Goal: Task Accomplishment & Management: Manage account settings

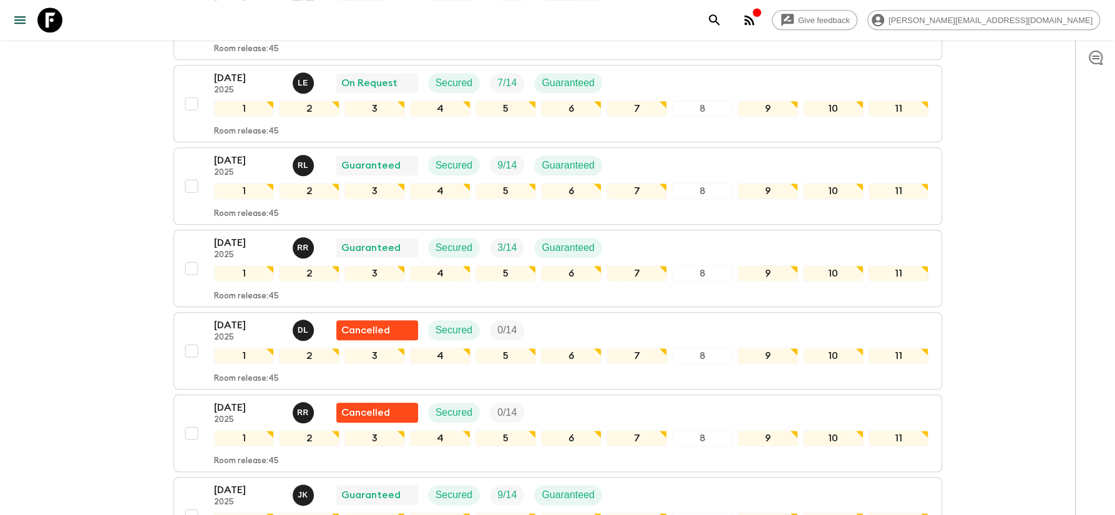
scroll to position [669, 0]
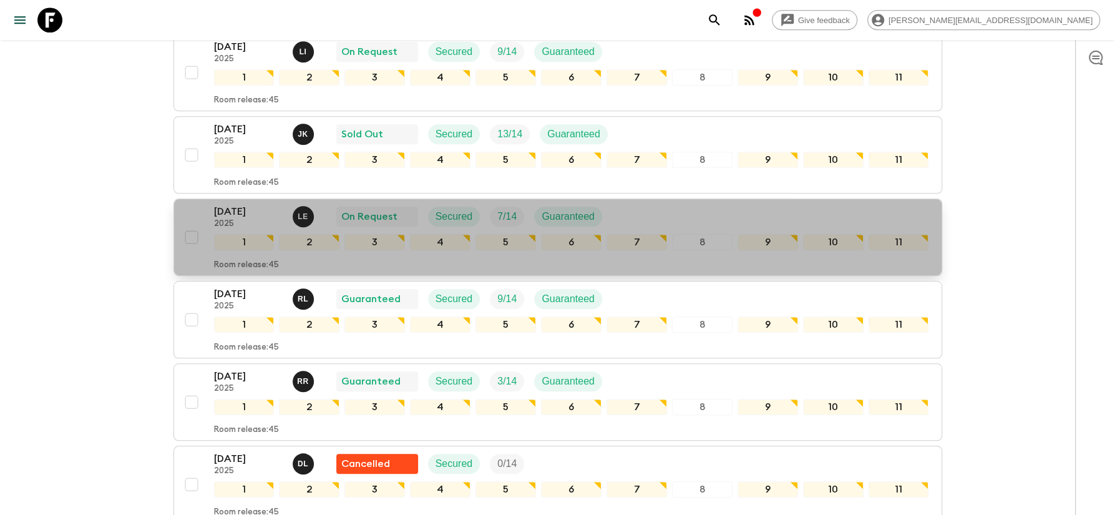
click at [253, 204] on p "[DATE]" at bounding box center [248, 211] width 69 height 15
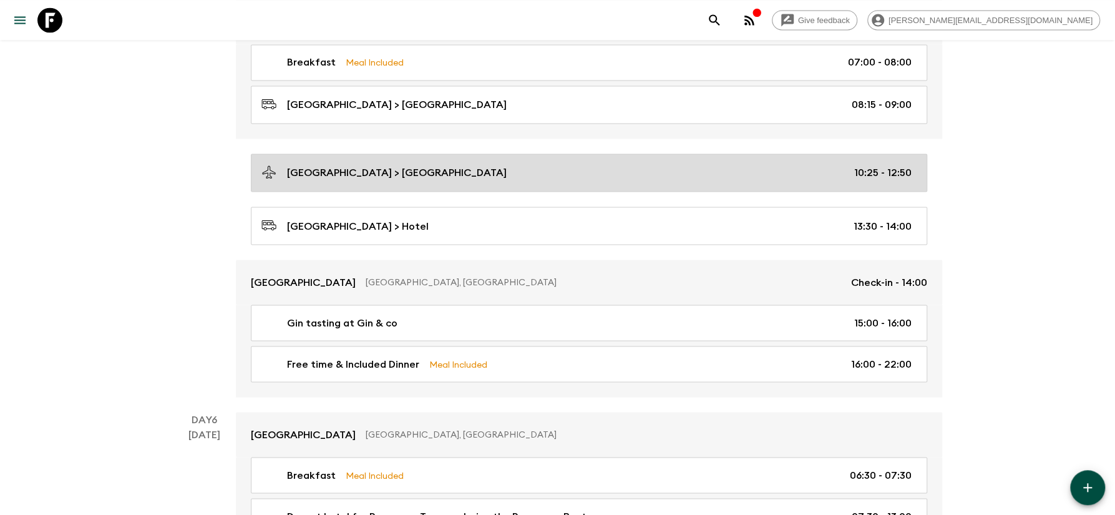
scroll to position [1472, 0]
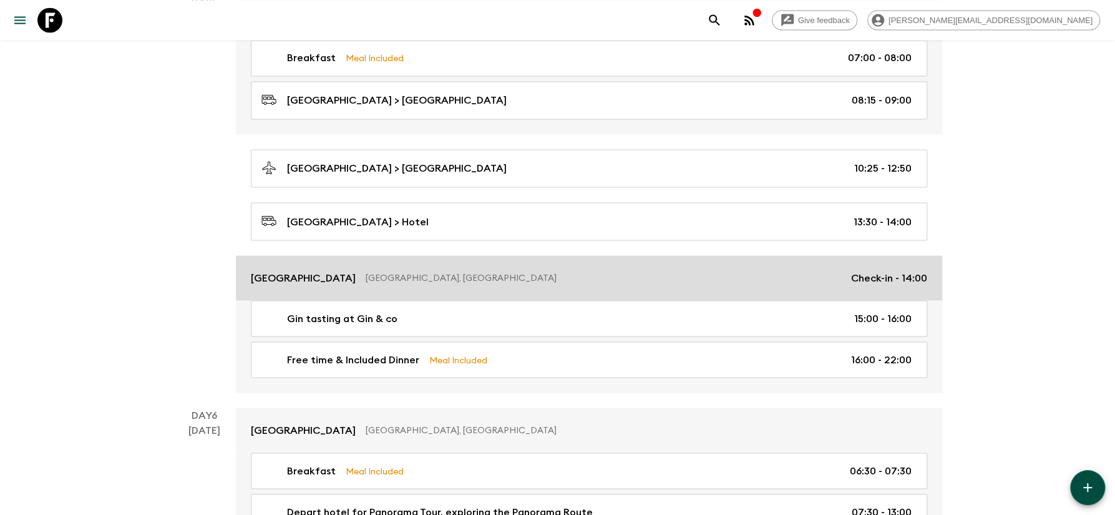
click at [356, 283] on p "Casterbridge Hollow Boutique Hotel" at bounding box center [303, 277] width 105 height 15
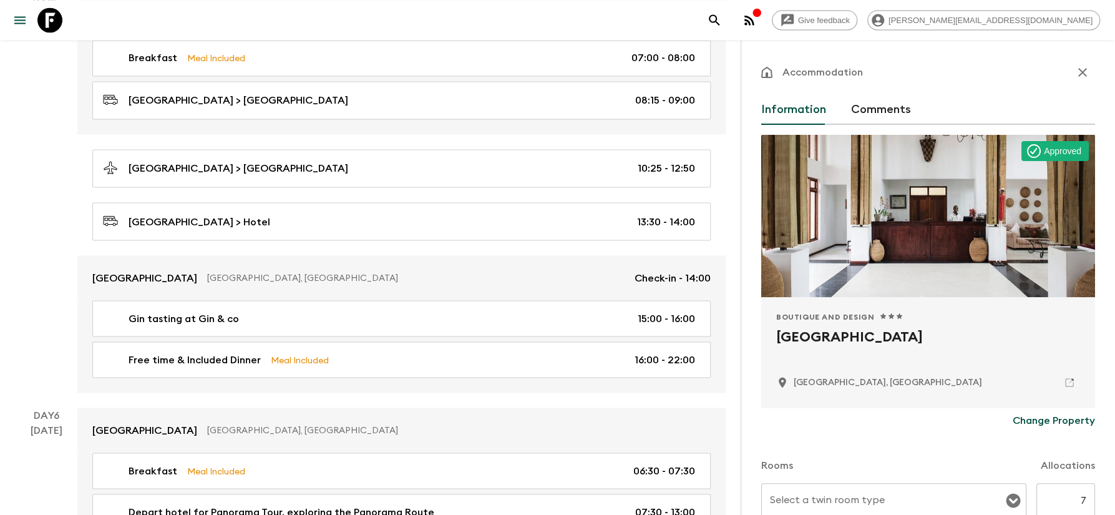
type input "Deluxe Double room"
type input "Deluxe Single room"
type input "Day 5"
type input "Day 7"
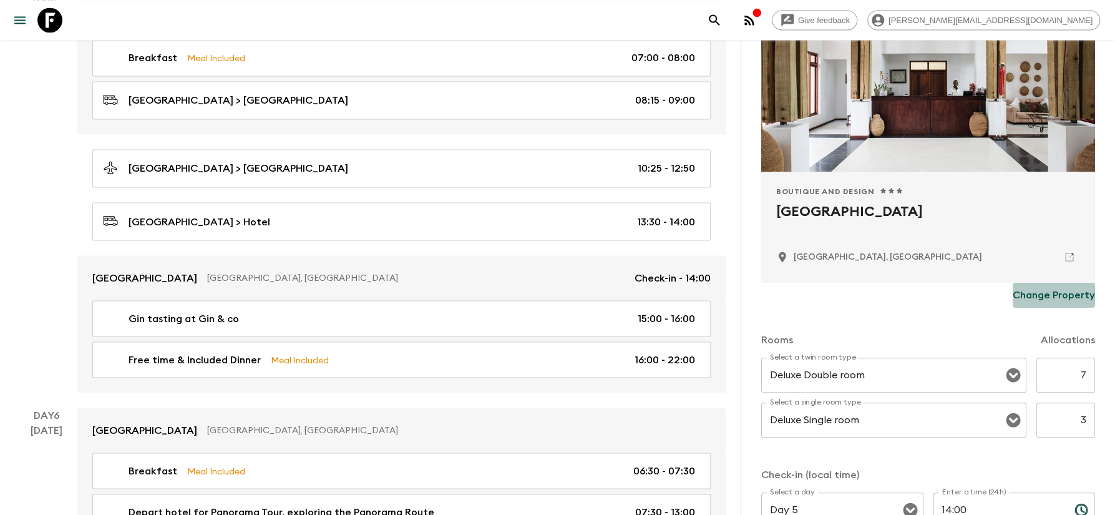
click at [1055, 303] on p "Change Property" at bounding box center [1054, 295] width 82 height 15
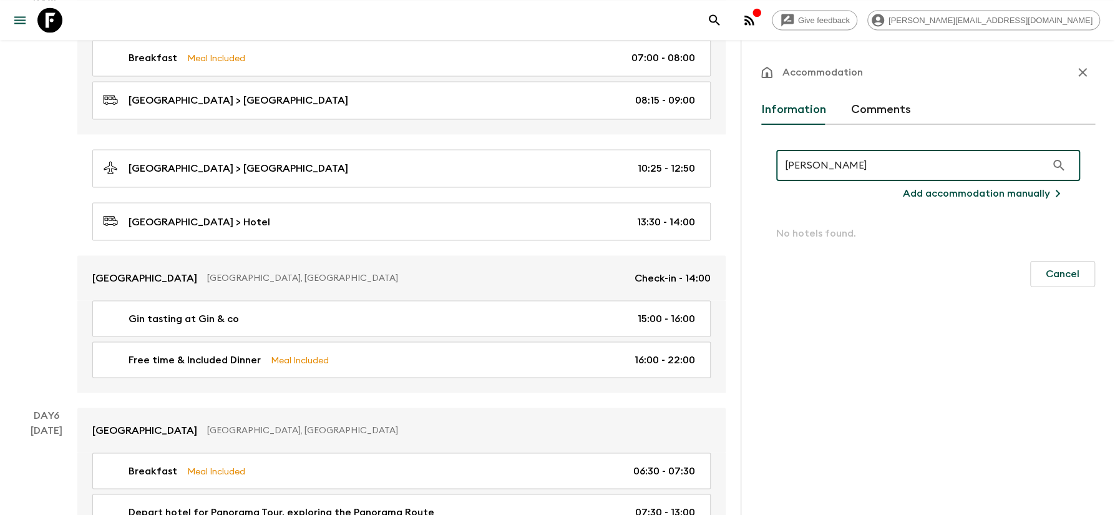
click at [939, 173] on input "Perry" at bounding box center [911, 165] width 270 height 35
drag, startPoint x: 903, startPoint y: 175, endPoint x: 768, endPoint y: 172, distance: 134.8
click at [776, 172] on input "Perry" at bounding box center [911, 165] width 270 height 35
click at [833, 171] on input "Perry" at bounding box center [911, 165] width 270 height 35
click at [831, 167] on input "Perry" at bounding box center [911, 165] width 270 height 35
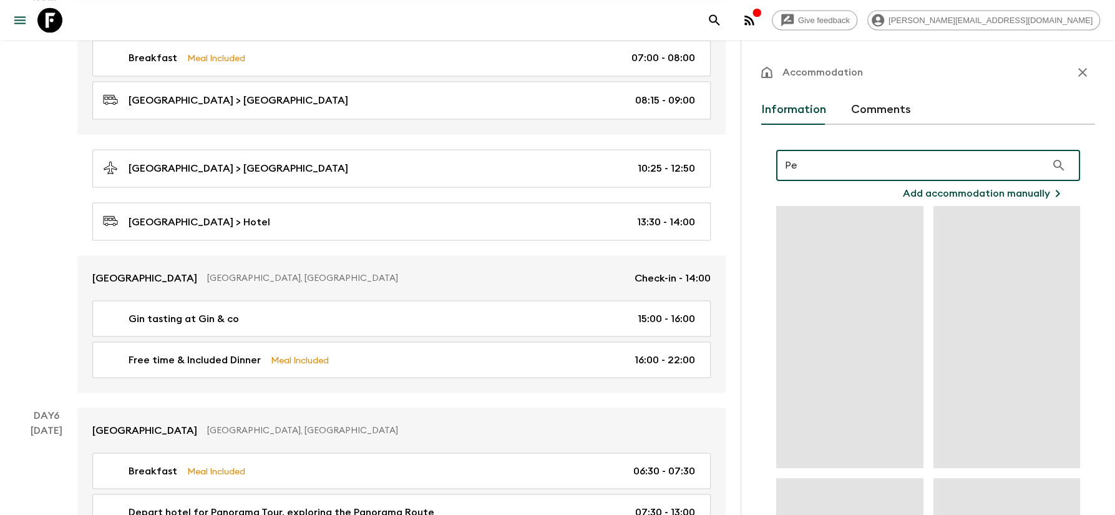
type input "P"
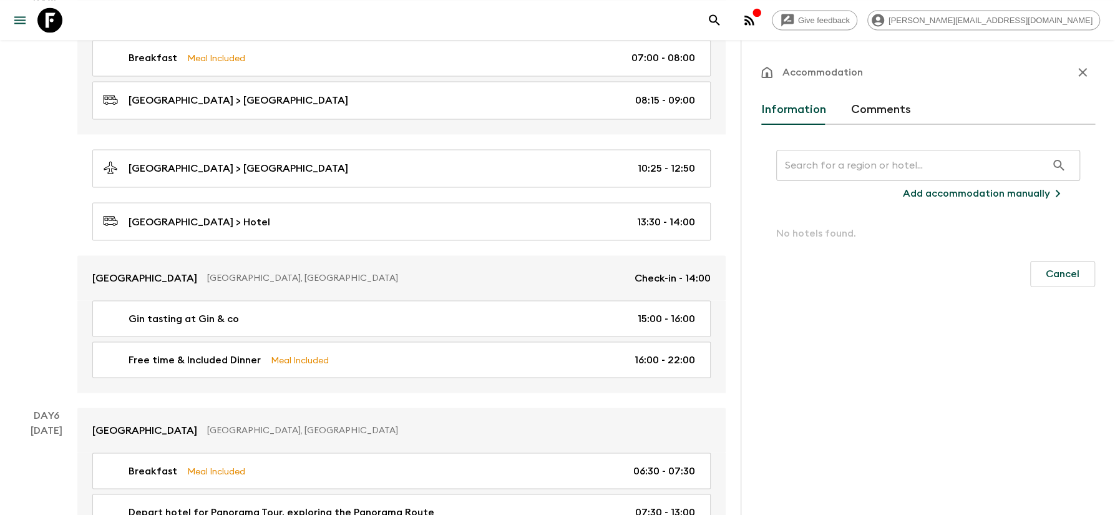
click at [982, 108] on div "Information Comments" at bounding box center [928, 110] width 334 height 30
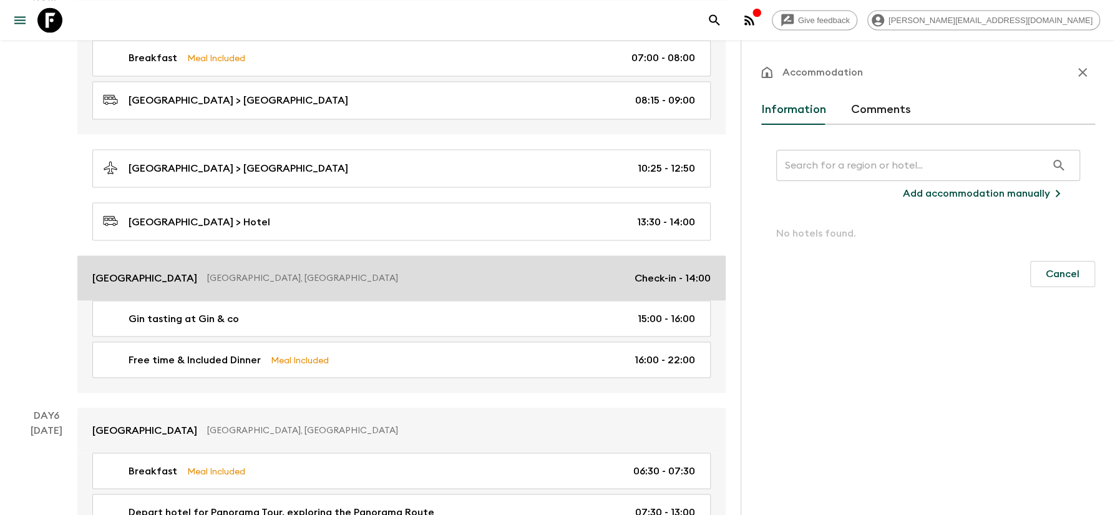
click at [197, 285] on p "Casterbridge Hollow Boutique Hotel" at bounding box center [144, 277] width 105 height 15
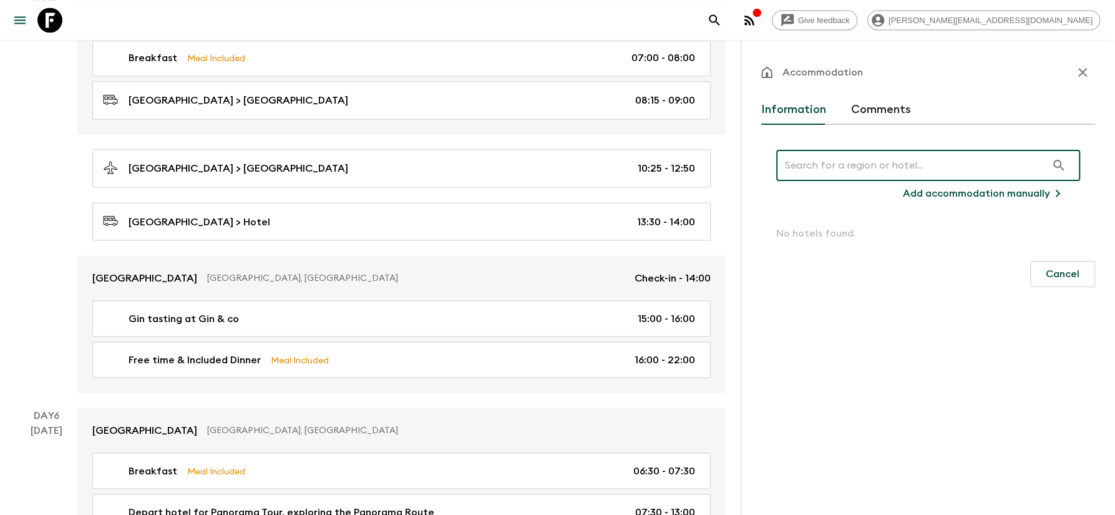
click at [917, 157] on input "text" at bounding box center [911, 165] width 270 height 35
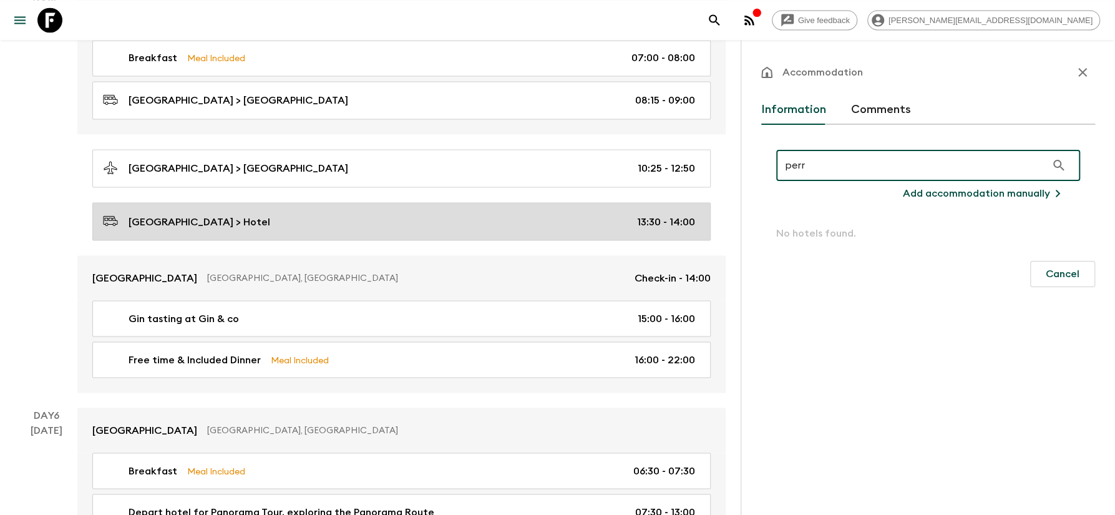
type input "perr"
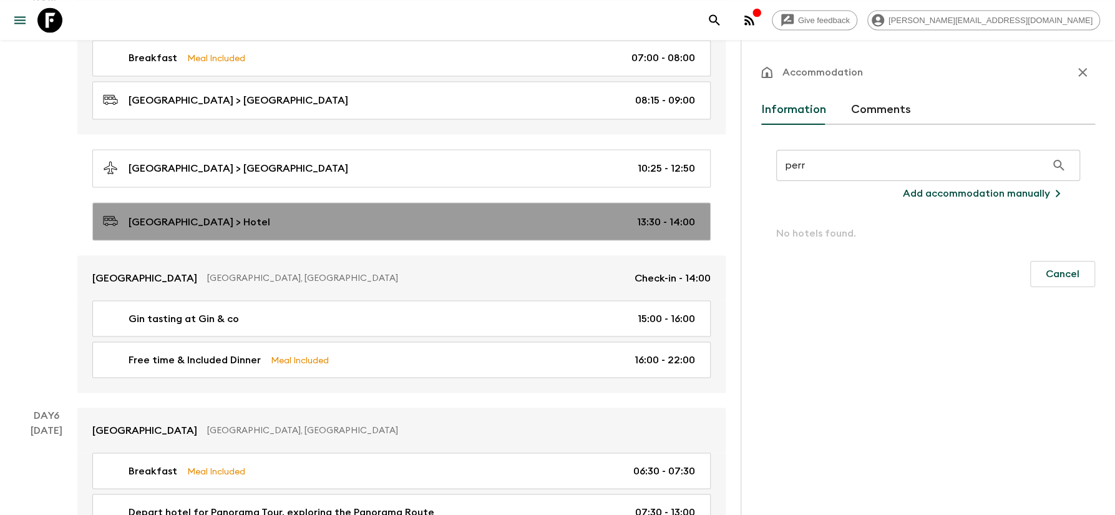
click at [245, 227] on p "Kruger Mpumulanga International Airport > Hotel" at bounding box center [200, 221] width 142 height 15
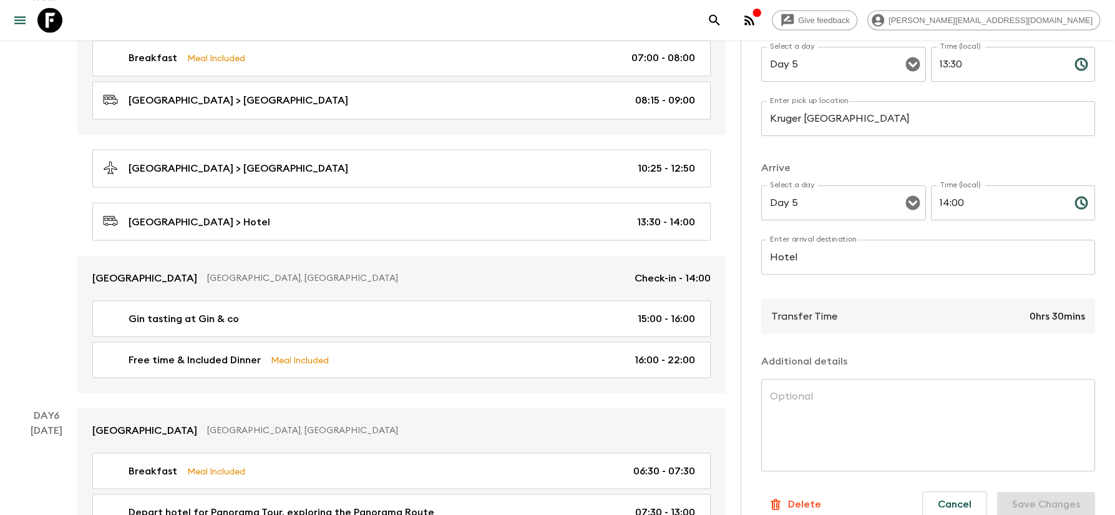
scroll to position [208, 0]
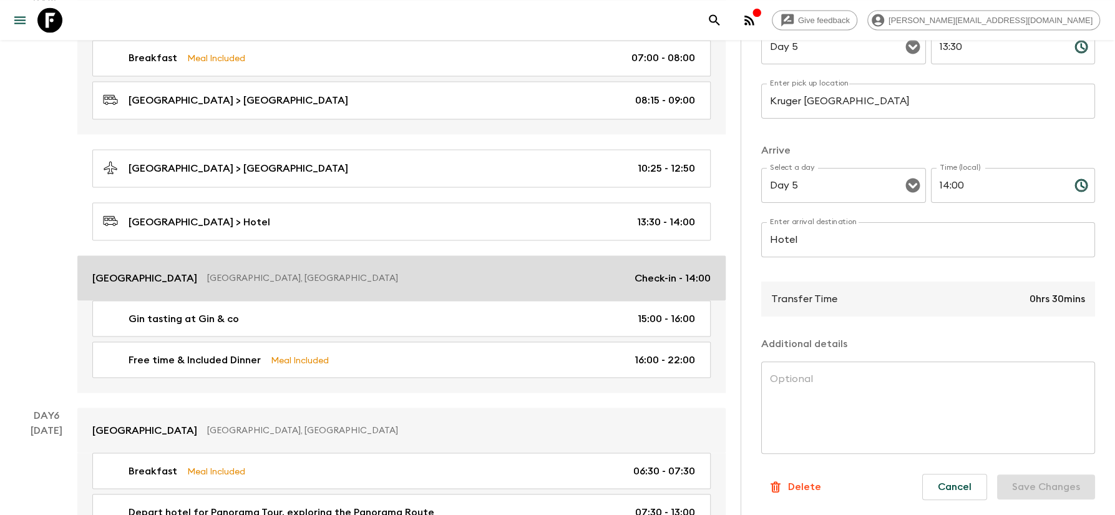
click at [310, 284] on p "White River, South Africa" at bounding box center [416, 277] width 418 height 12
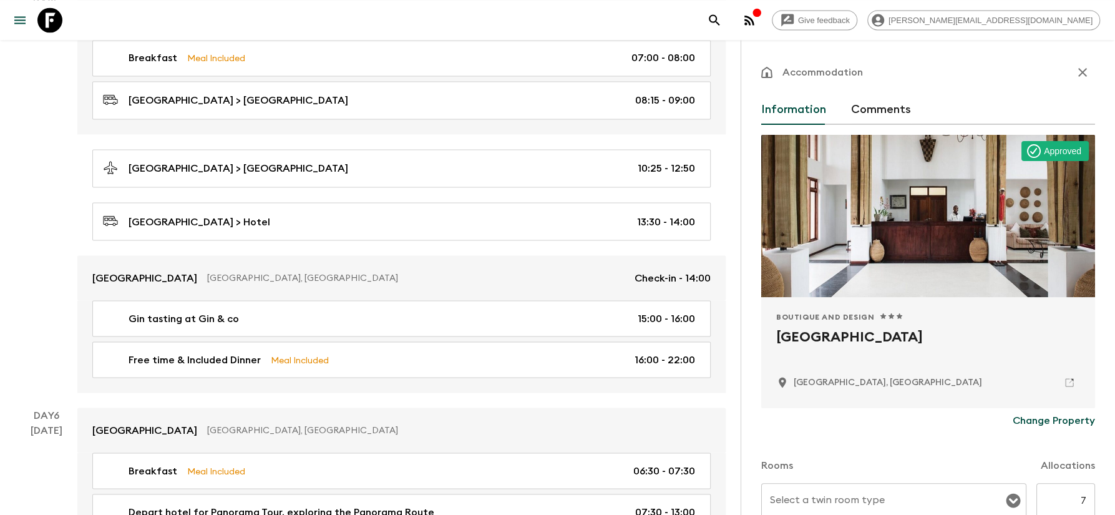
type input "Deluxe Double room"
type input "Deluxe Single room"
type input "Day 5"
type input "Day 7"
click at [1080, 426] on p "Change Property" at bounding box center [1054, 420] width 82 height 15
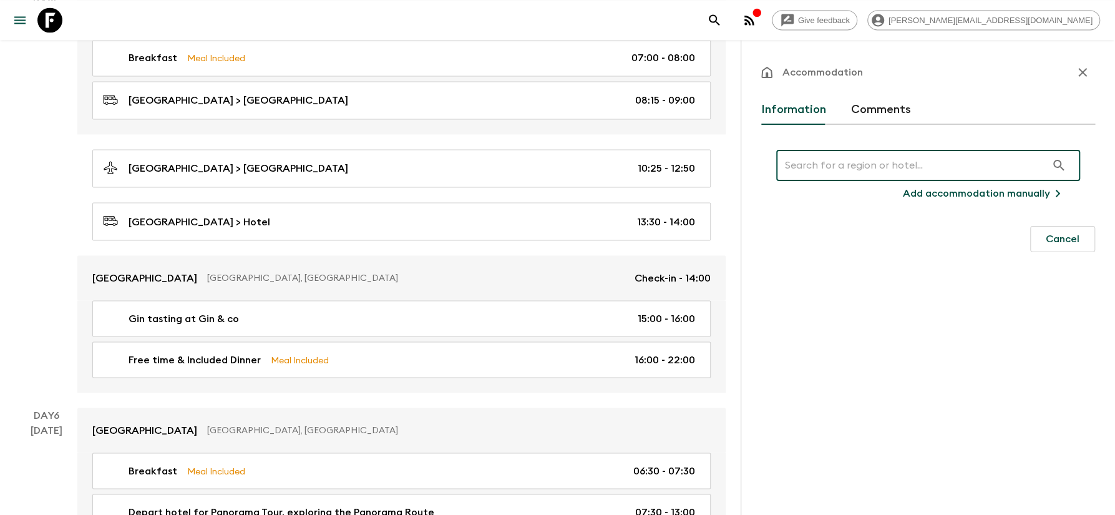
click at [871, 167] on input "text" at bounding box center [911, 165] width 270 height 35
type input "p"
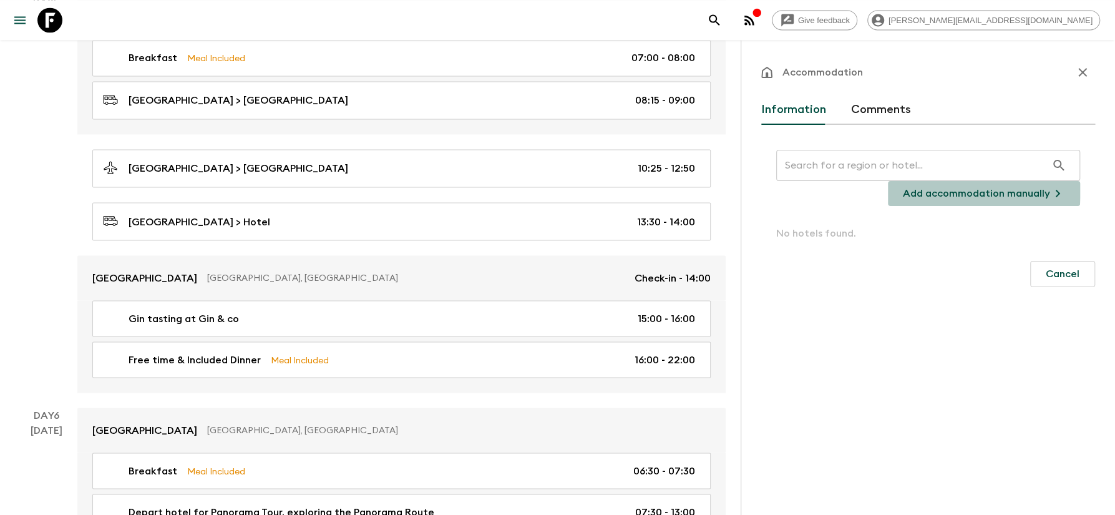
click at [955, 190] on p "Add accommodation manually" at bounding box center [976, 193] width 147 height 15
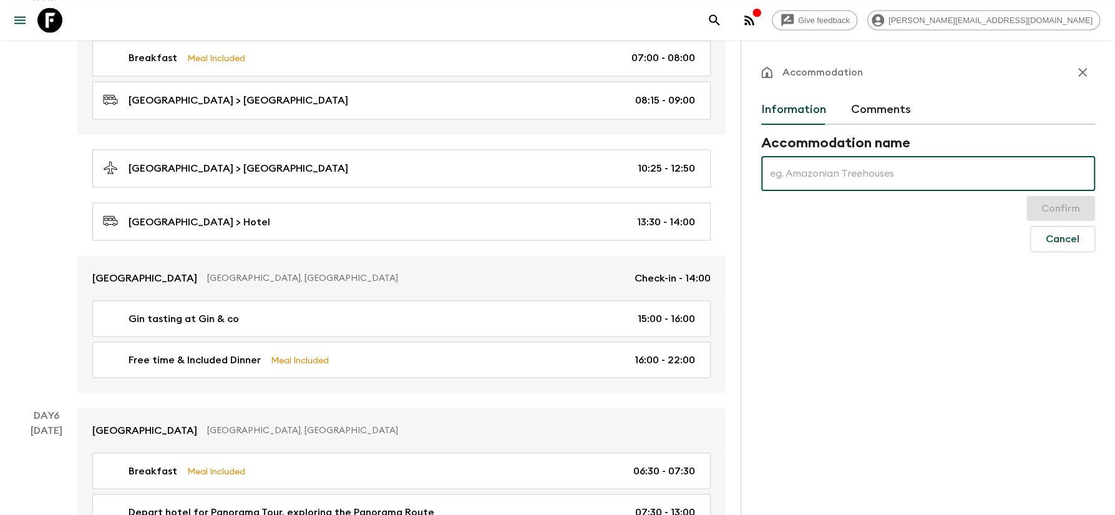
click at [859, 174] on input "text" at bounding box center [928, 173] width 334 height 35
type input "Perrys Bridge Hollow"
click at [1050, 208] on button "Confirm" at bounding box center [1061, 208] width 69 height 25
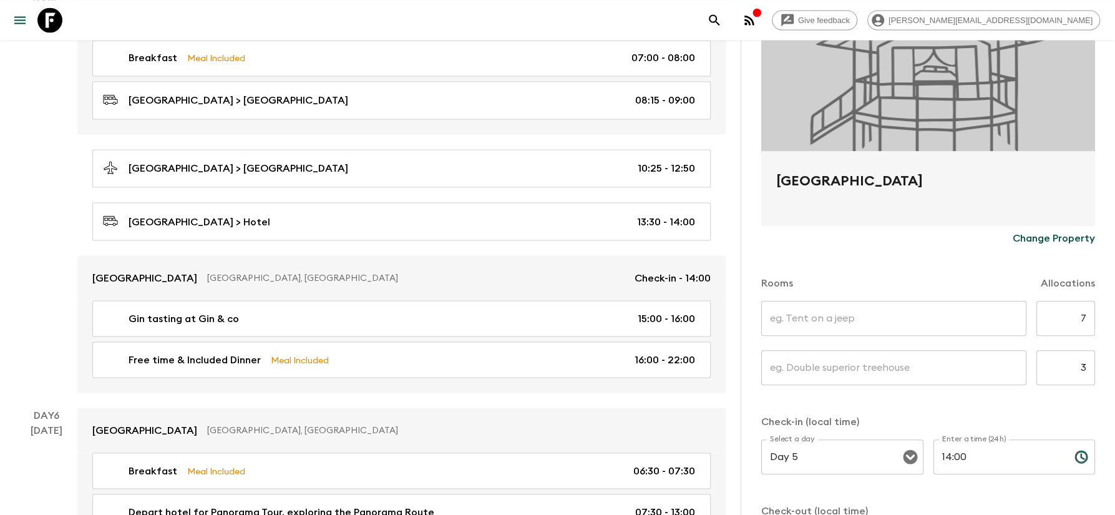
scroll to position [188, 0]
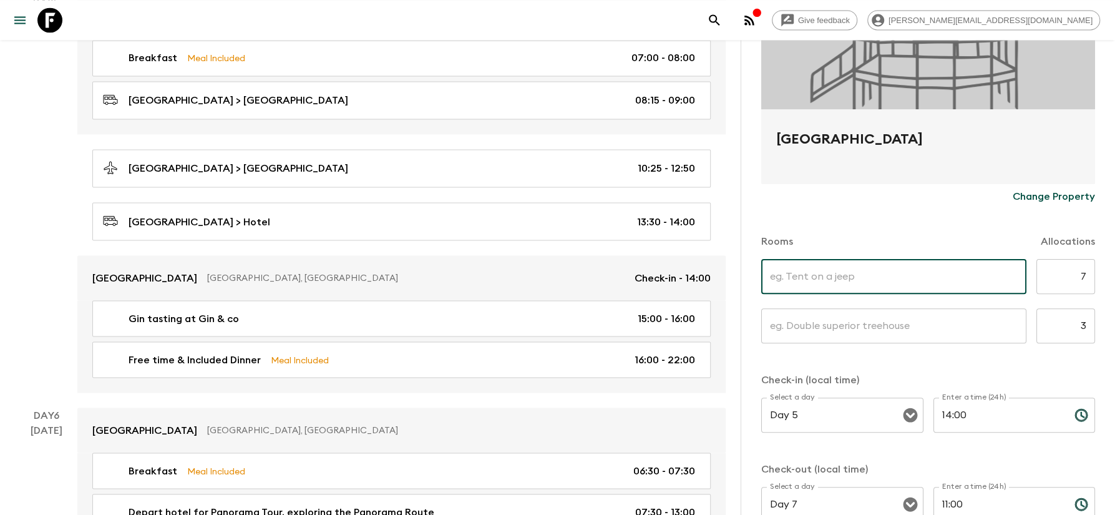
click at [997, 280] on input "text" at bounding box center [893, 276] width 265 height 35
type input "Standard"
click at [992, 330] on input "text" at bounding box center [893, 325] width 265 height 35
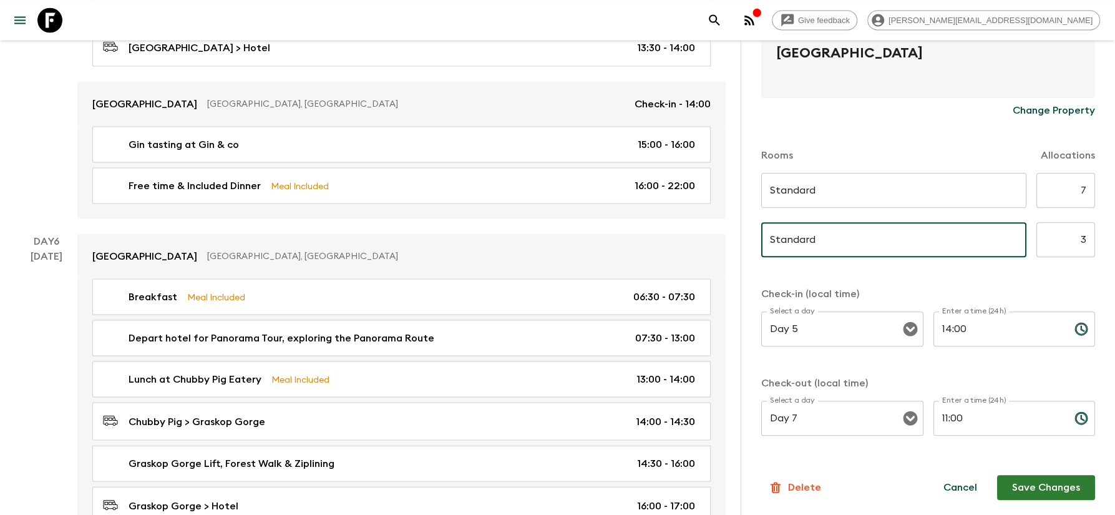
scroll to position [1673, 0]
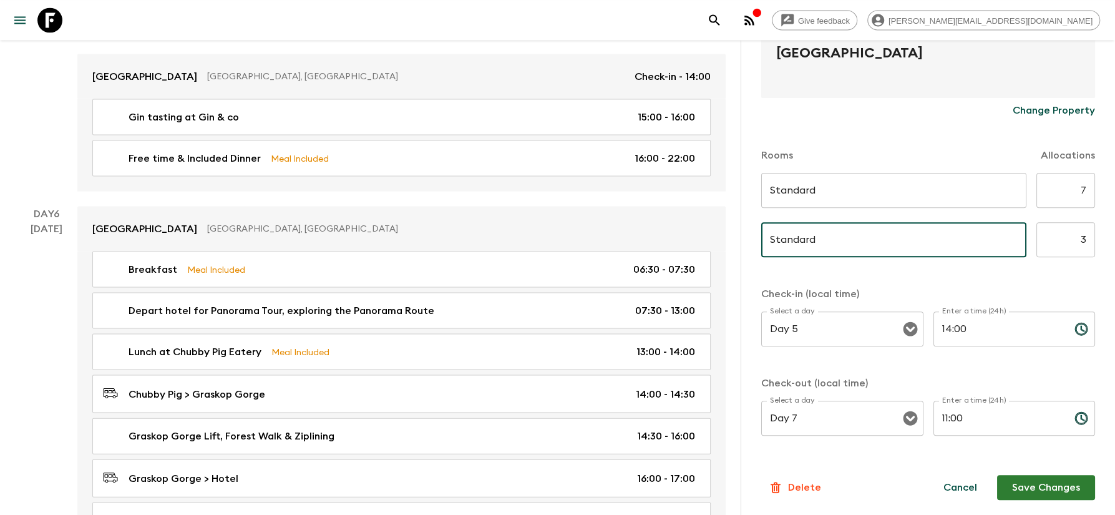
type input "Standard"
click at [1060, 494] on button "Save Changes" at bounding box center [1046, 487] width 98 height 25
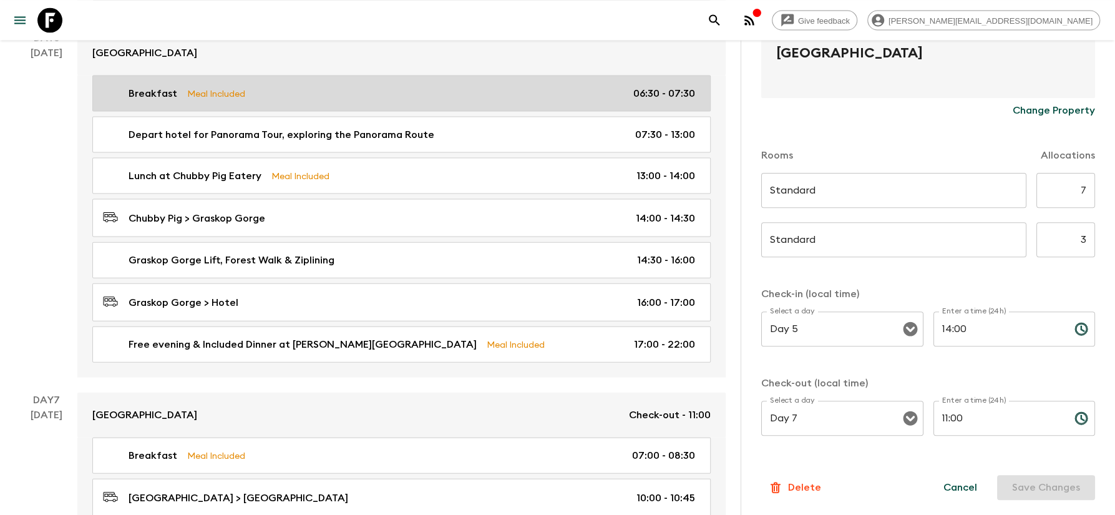
scroll to position [1873, 0]
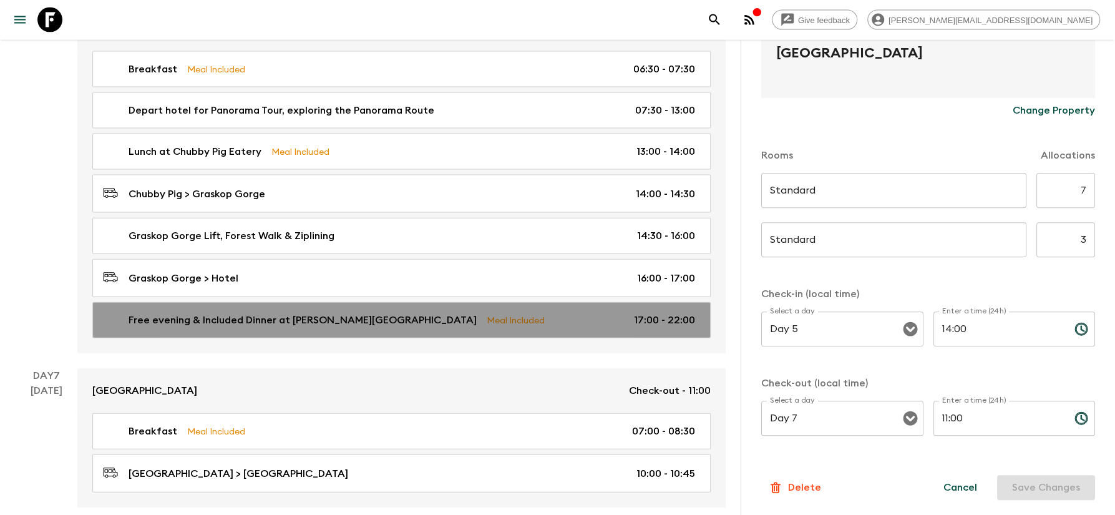
click at [250, 321] on p "Free evening & Included Dinner at Picasso's Restaurant" at bounding box center [303, 320] width 348 height 15
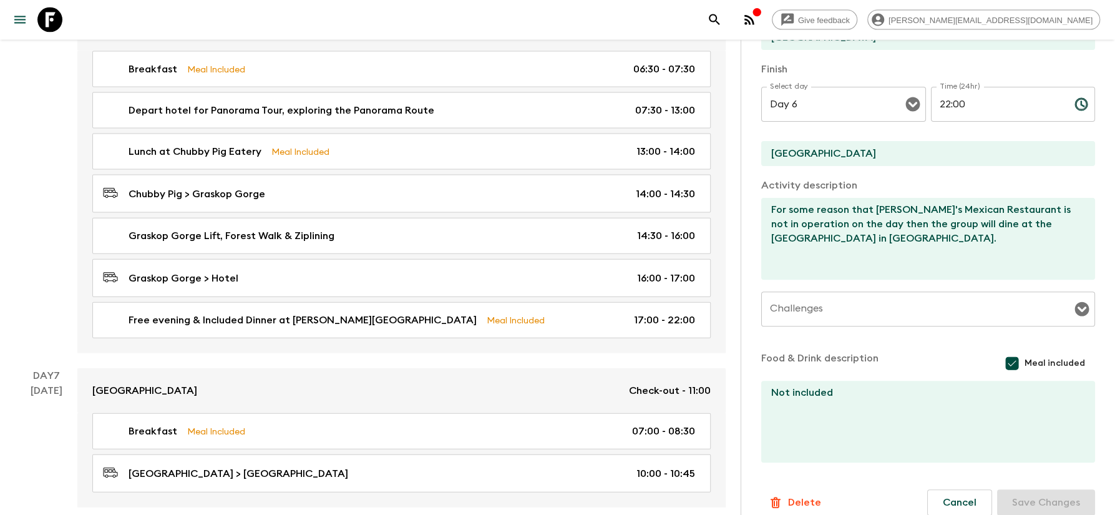
scroll to position [269, 0]
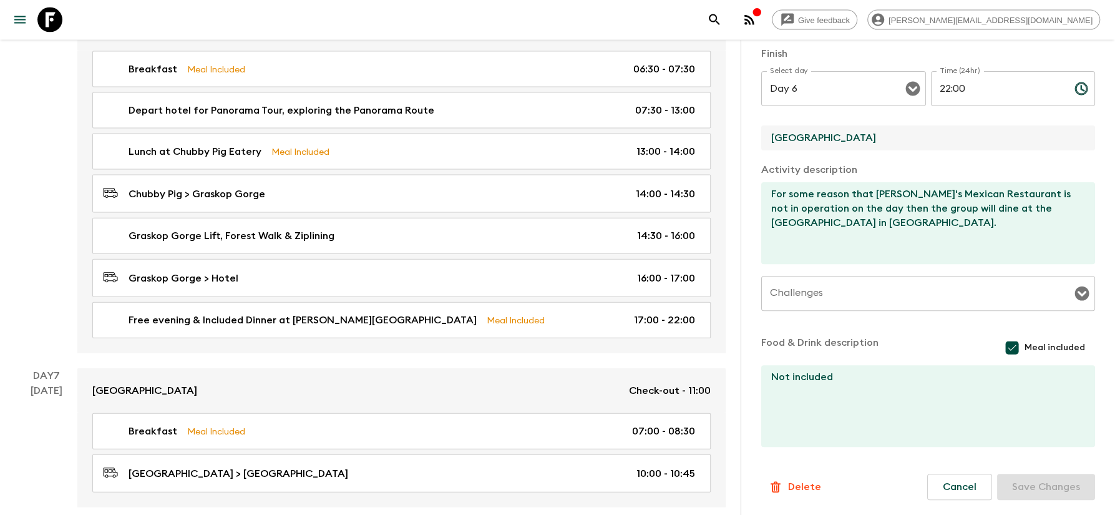
drag, startPoint x: 879, startPoint y: 139, endPoint x: 723, endPoint y: 134, distance: 155.5
click at [761, 134] on input "Casterbridge Hollow" at bounding box center [923, 137] width 324 height 25
type input "O"
type input "Perrys Bridge Hollow"
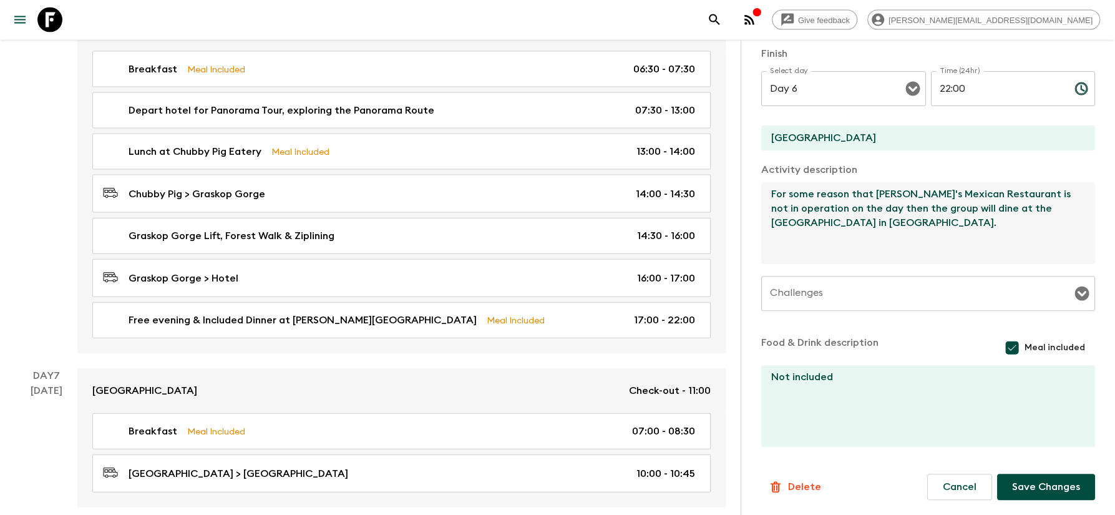
drag, startPoint x: 939, startPoint y: 222, endPoint x: 618, endPoint y: 196, distance: 322.5
click at [761, 196] on textarea "For some reason that Picasso's Mexican Restaurant is not in operation on the da…" at bounding box center [923, 223] width 324 height 82
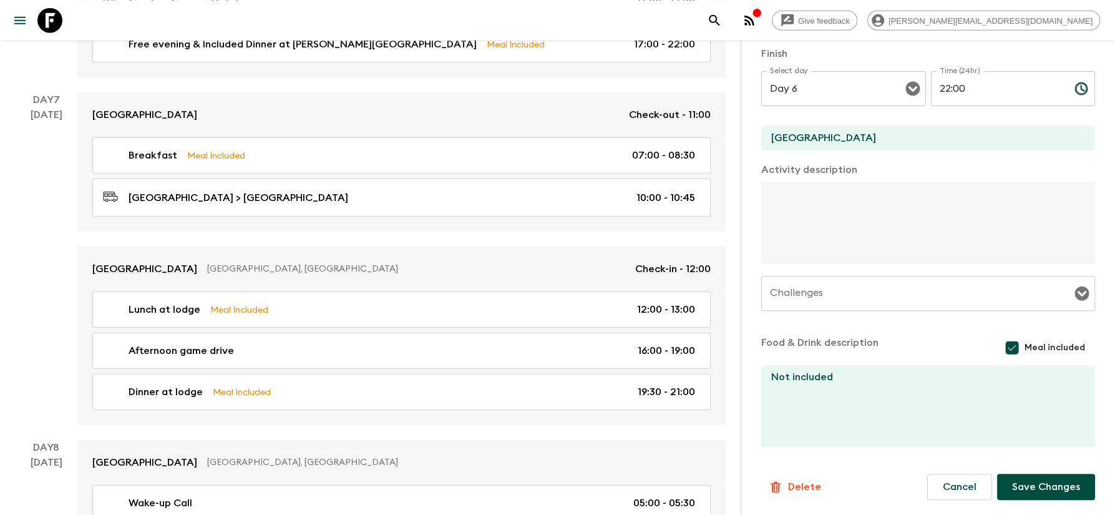
scroll to position [2207, 0]
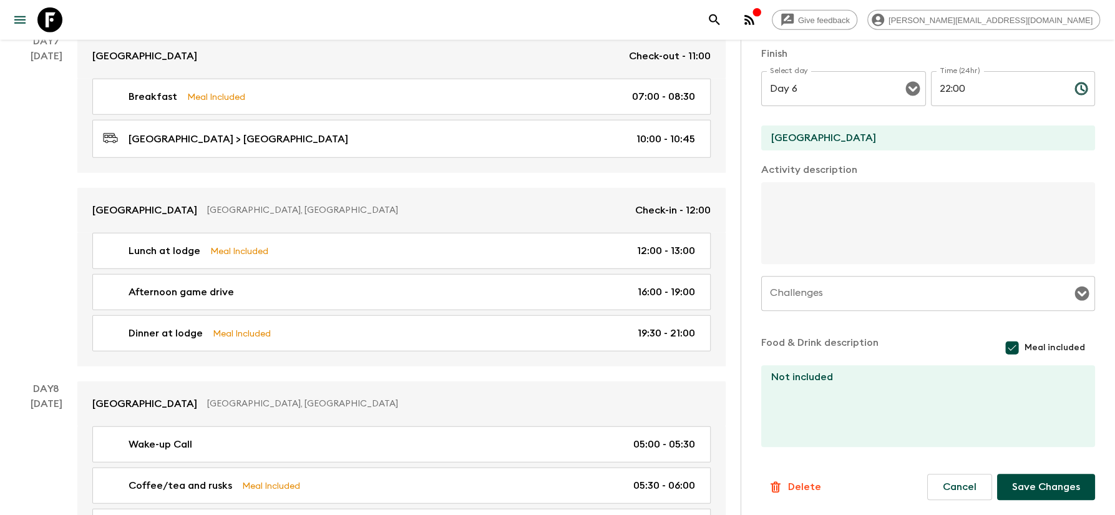
click at [1065, 484] on button "Save Changes" at bounding box center [1046, 487] width 98 height 26
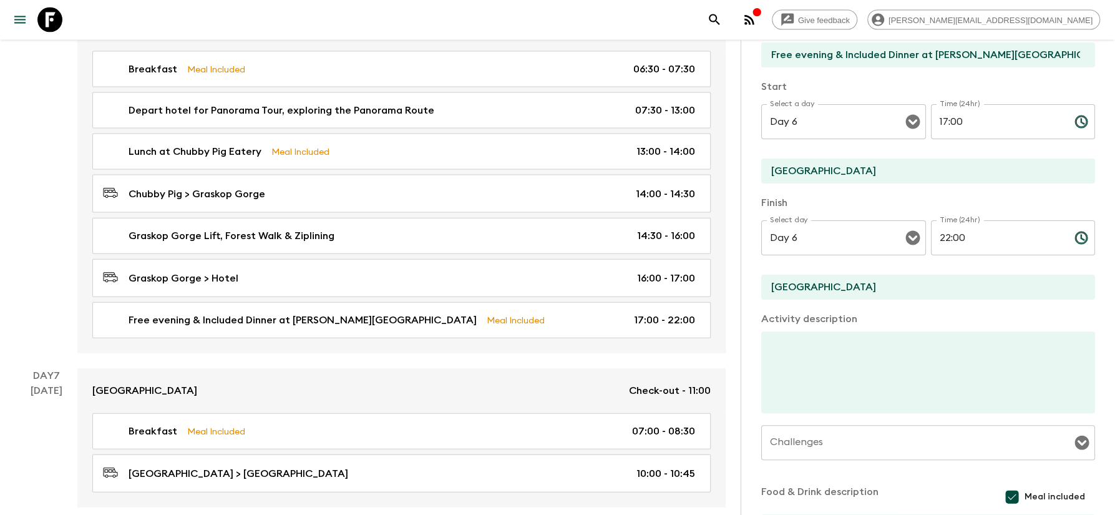
scroll to position [81, 0]
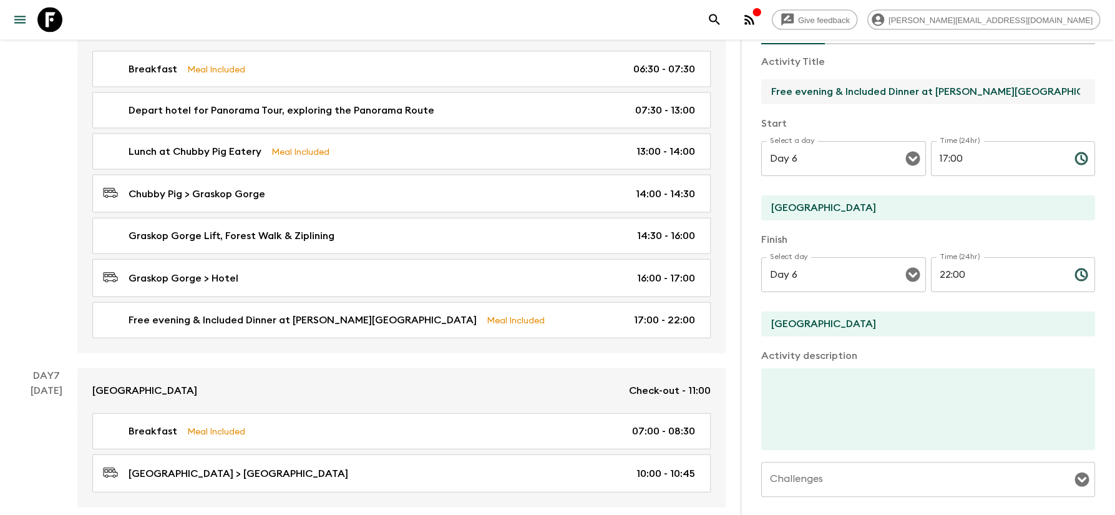
click at [1047, 94] on input "Free evening & Included Dinner at Picasso's Restaurant" at bounding box center [923, 91] width 324 height 25
drag, startPoint x: 1047, startPoint y: 94, endPoint x: 922, endPoint y: 83, distance: 125.9
click at [922, 83] on input "Free evening & Included Dinner at Picasso's Restaurant" at bounding box center [923, 91] width 324 height 25
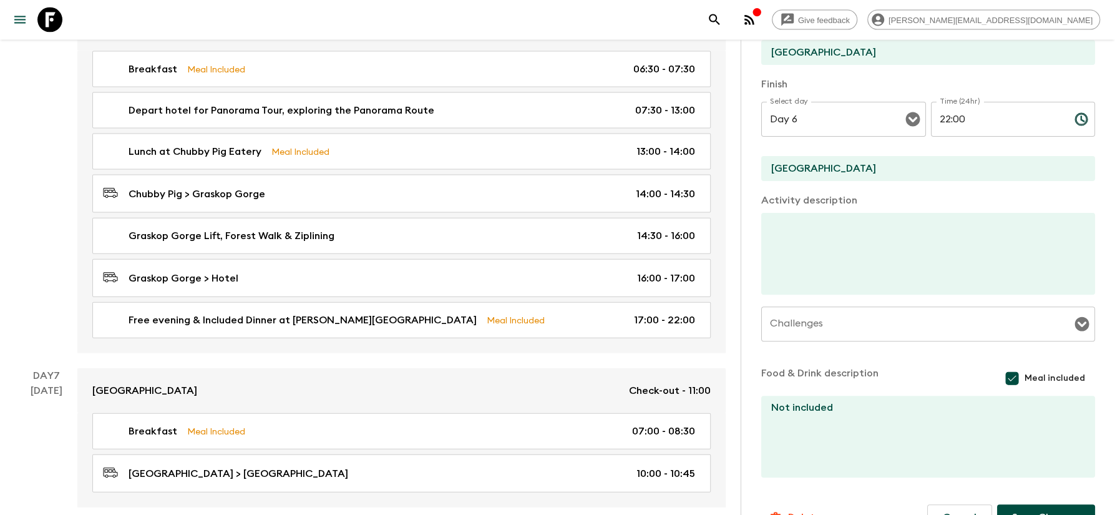
scroll to position [269, 0]
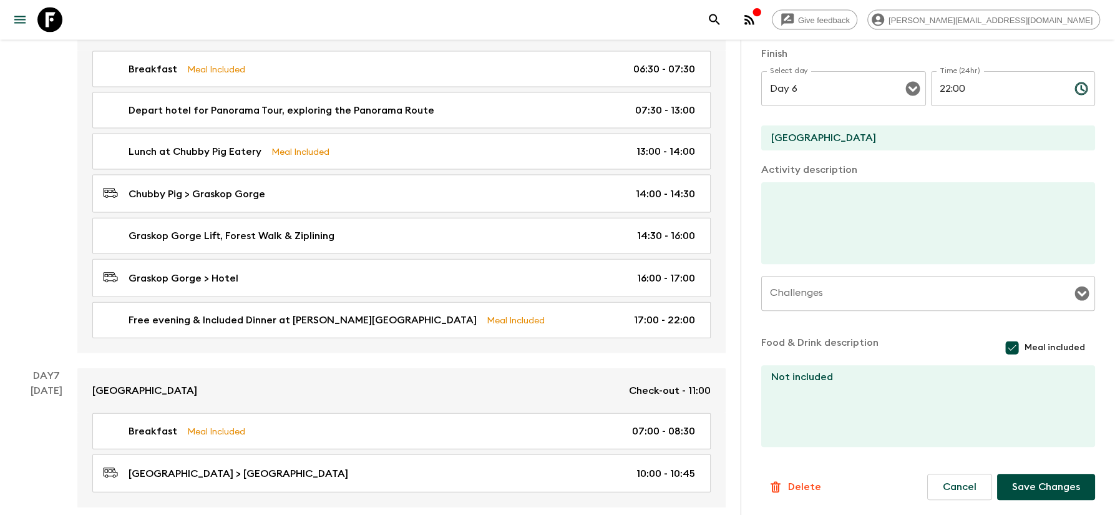
type input "Free evening & Included Dinner"
click at [1051, 496] on button "Save Changes" at bounding box center [1046, 487] width 98 height 26
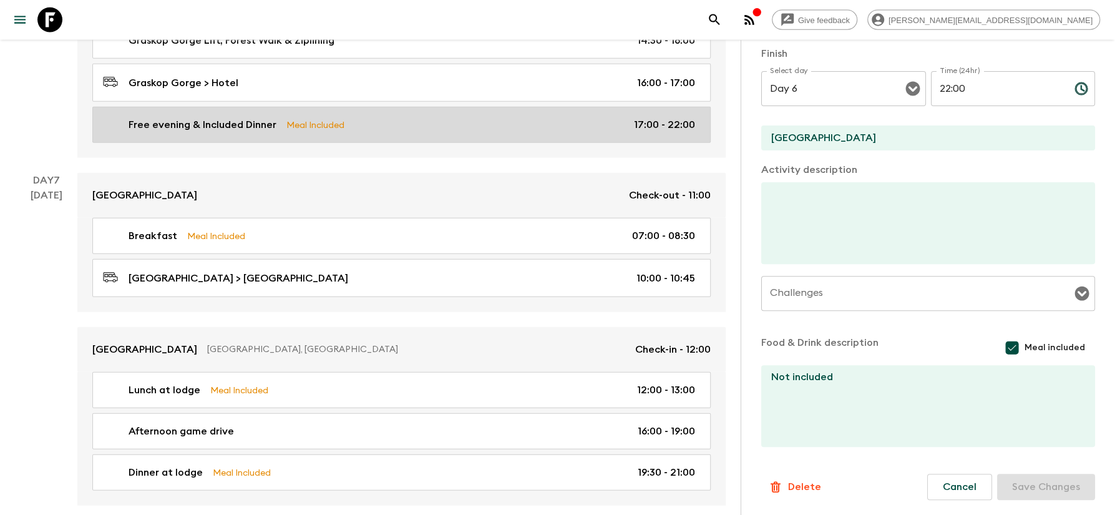
scroll to position [2074, 0]
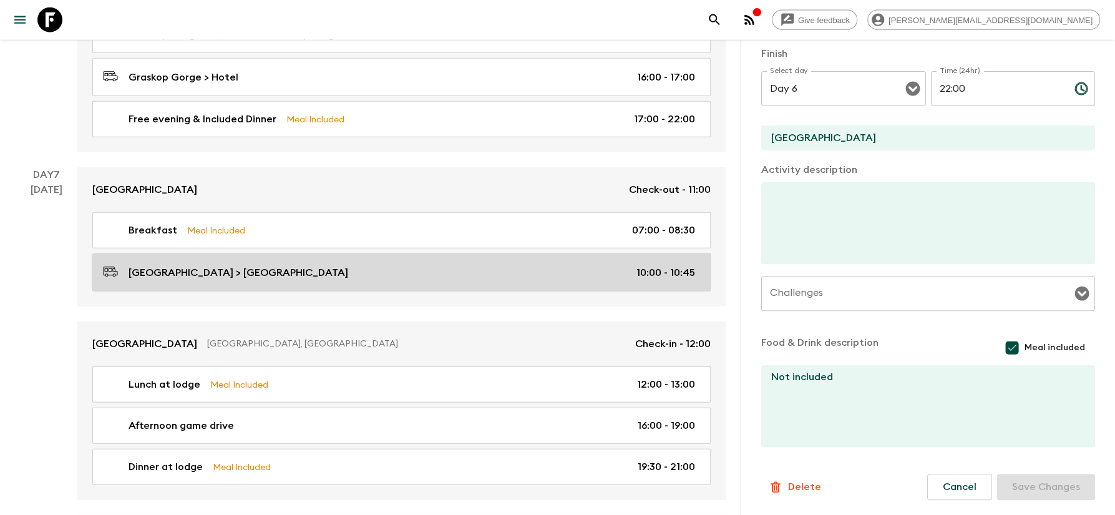
click at [243, 277] on p "Casterbridge Hollow > Mdluli Safari Lodge" at bounding box center [239, 272] width 220 height 15
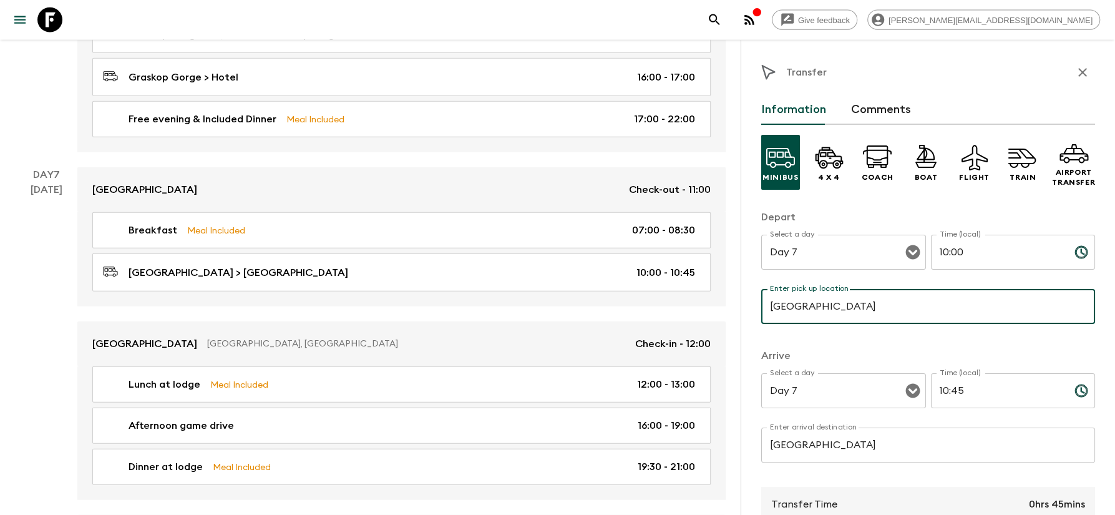
drag, startPoint x: 902, startPoint y: 300, endPoint x: 1035, endPoint y: 316, distance: 133.2
click at [1035, 316] on input "Casterbridge Hollow" at bounding box center [928, 306] width 334 height 35
click at [841, 307] on input "Casterbridge Hollow" at bounding box center [928, 306] width 334 height 35
drag, startPoint x: 836, startPoint y: 307, endPoint x: 759, endPoint y: 297, distance: 77.4
click at [761, 297] on input "Casterbridge Hollow" at bounding box center [928, 306] width 334 height 35
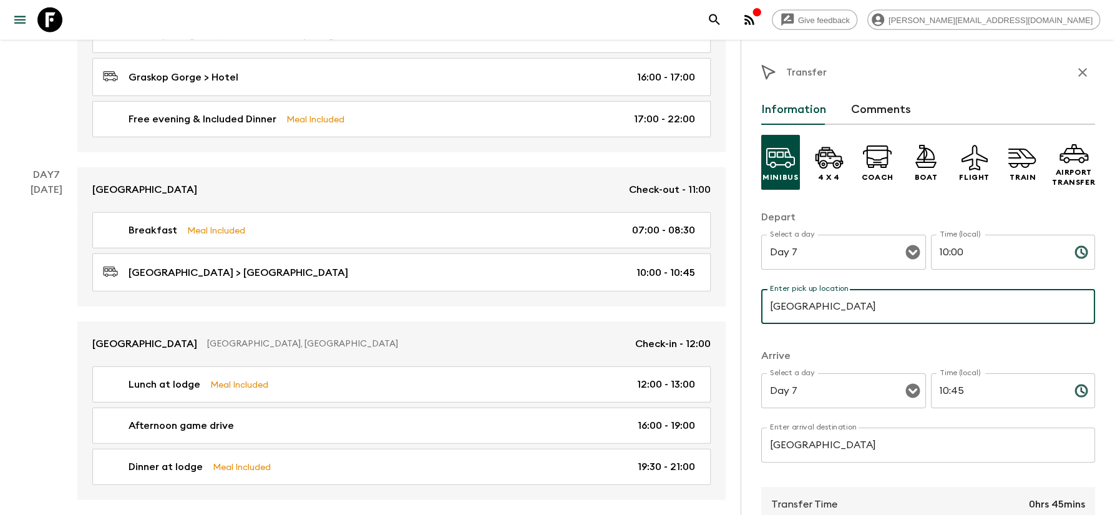
click at [947, 297] on input "Perrys Bridge Hollow" at bounding box center [928, 306] width 334 height 35
drag, startPoint x: 910, startPoint y: 306, endPoint x: 572, endPoint y: 328, distance: 339.0
click at [761, 324] on input "Perrys Bridge Hollow" at bounding box center [928, 306] width 334 height 35
click at [944, 300] on input "Perrys Bridge Hollow" at bounding box center [928, 306] width 334 height 35
drag, startPoint x: 914, startPoint y: 307, endPoint x: 720, endPoint y: 308, distance: 193.5
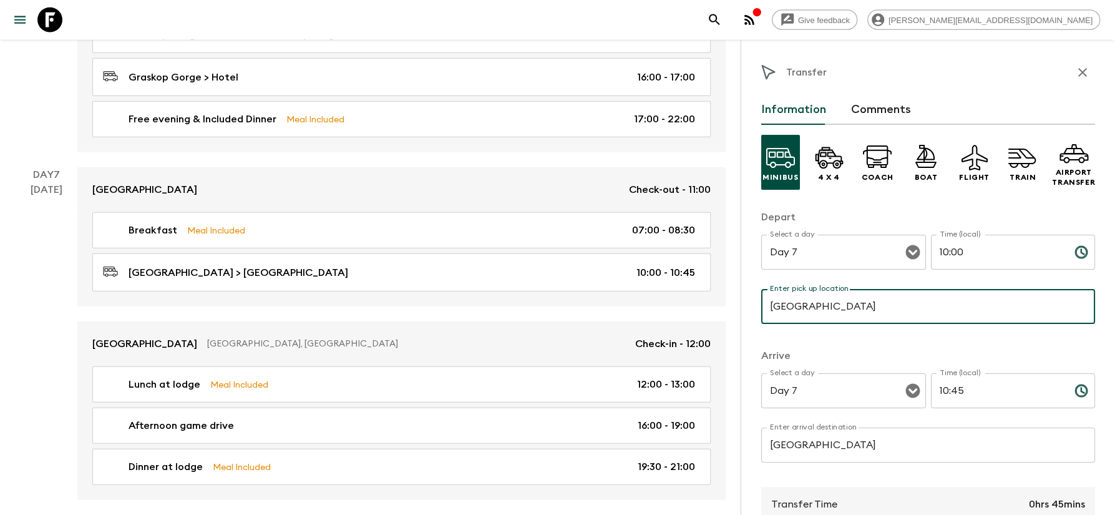
click at [761, 308] on input "Perrys Bridge Hollow" at bounding box center [928, 306] width 334 height 35
click at [932, 307] on input "Perrys Bridge Hollow" at bounding box center [928, 306] width 334 height 35
click at [872, 304] on input "Perrys Bridge Hollow" at bounding box center [928, 306] width 334 height 35
click at [868, 311] on input "Perrys Bridge Hollow" at bounding box center [928, 306] width 334 height 35
type input "Perrys Bridge Hollow"
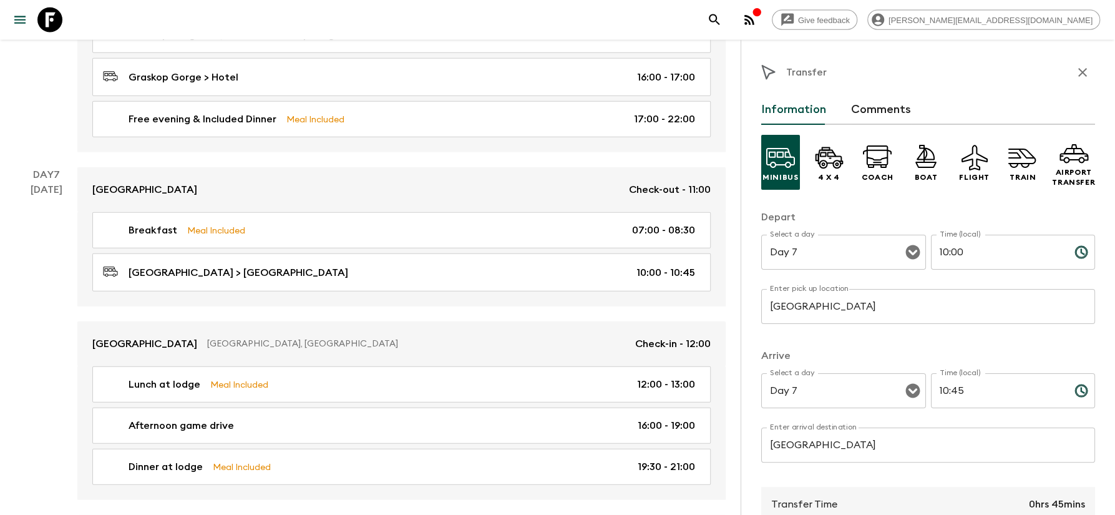
scroll to position [208, 0]
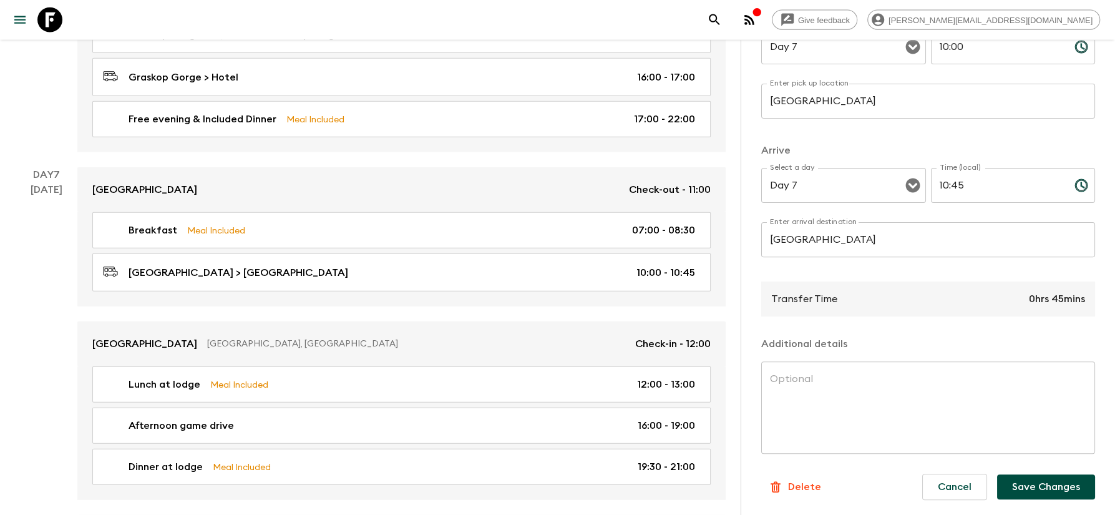
click at [1040, 494] on button "Save Changes" at bounding box center [1046, 486] width 98 height 25
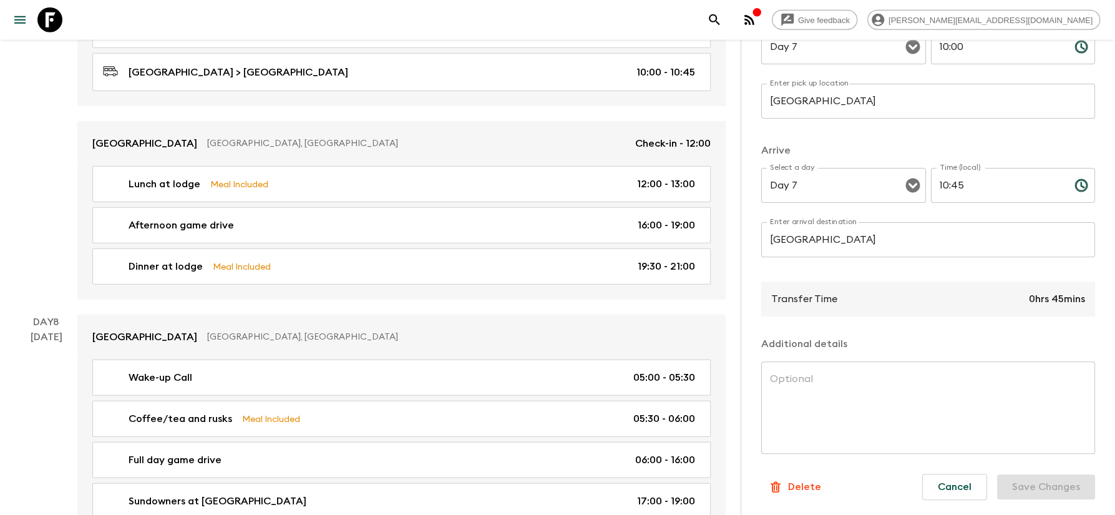
click at [1057, 491] on div "Cancel Save Changes" at bounding box center [1003, 487] width 183 height 46
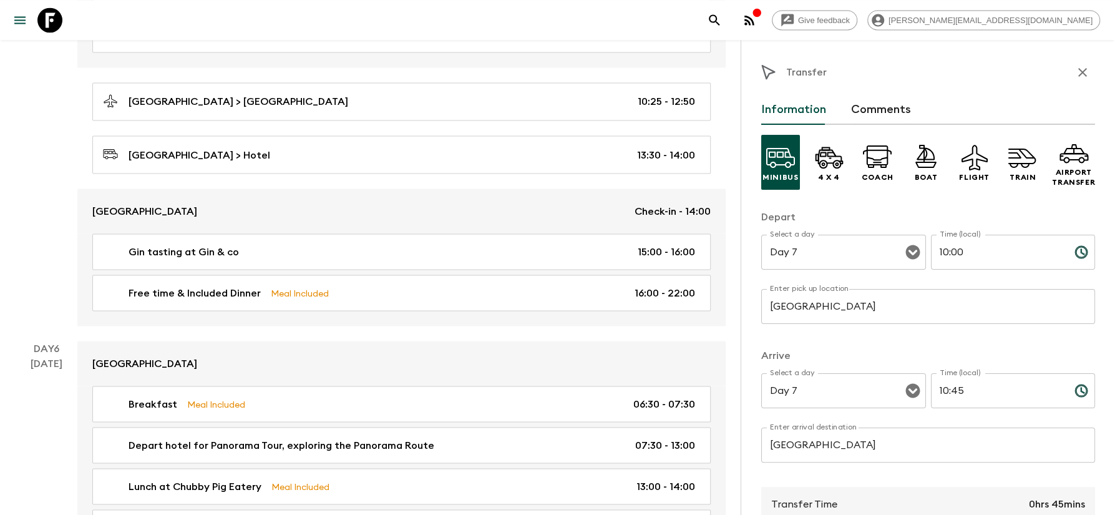
scroll to position [1739, 0]
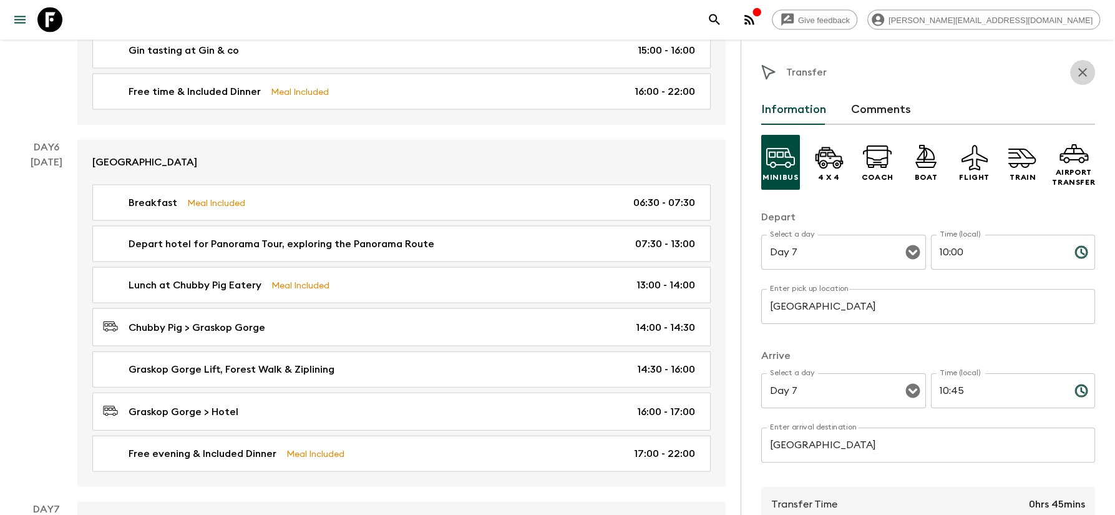
click at [1078, 70] on icon "button" at bounding box center [1082, 72] width 15 height 15
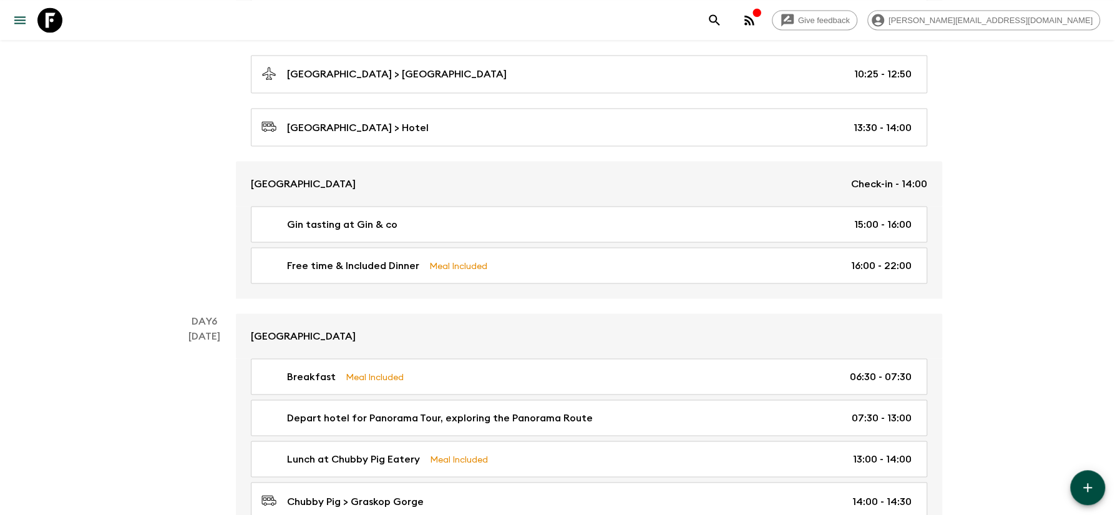
scroll to position [1538, 0]
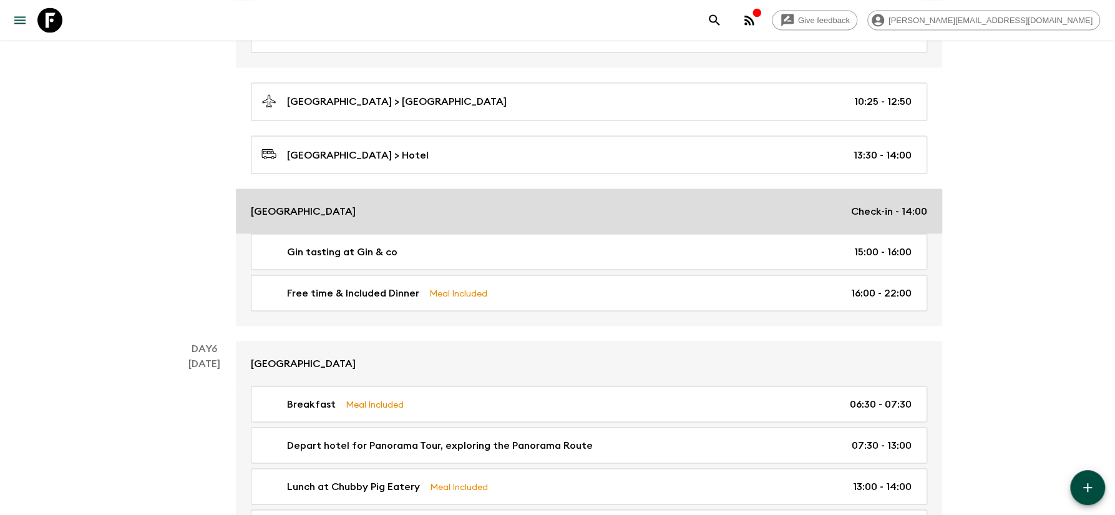
click at [359, 218] on div "Perrys Bridge Hollow Check-in - 14:00" at bounding box center [589, 210] width 677 height 15
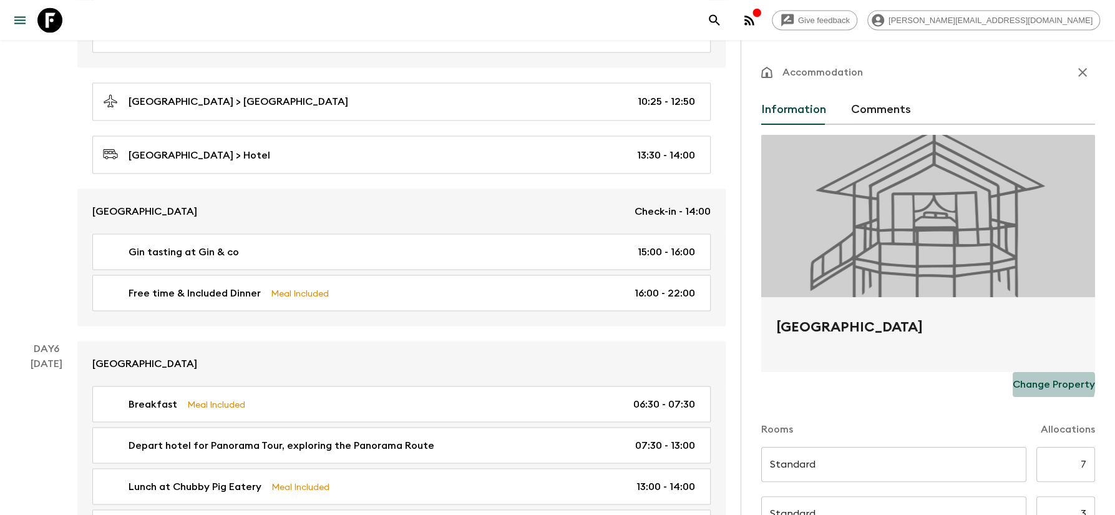
click at [1048, 383] on p "Change Property" at bounding box center [1054, 384] width 82 height 15
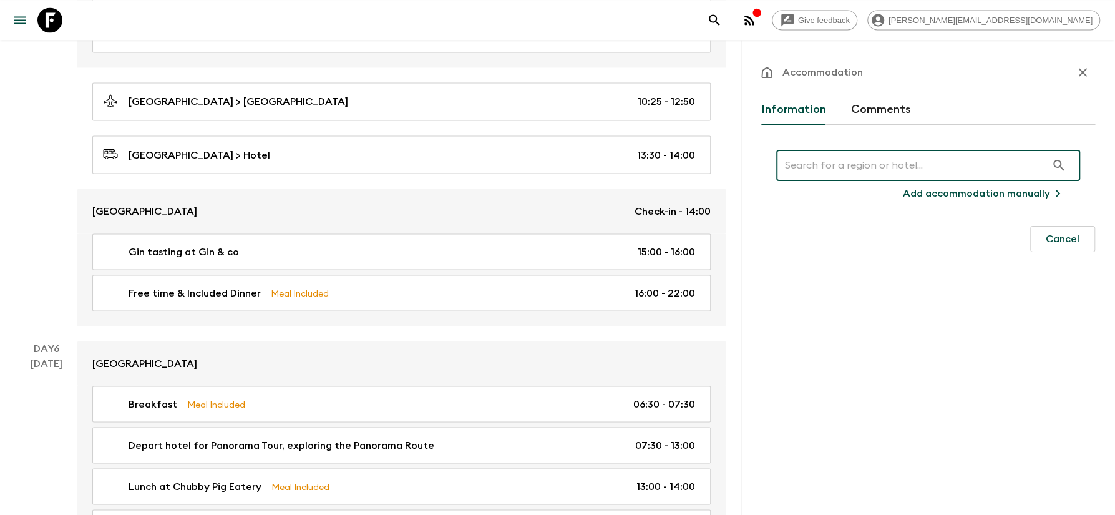
click at [838, 173] on input "text" at bounding box center [911, 165] width 270 height 35
click at [967, 189] on p "Add accommodation manually" at bounding box center [976, 193] width 147 height 15
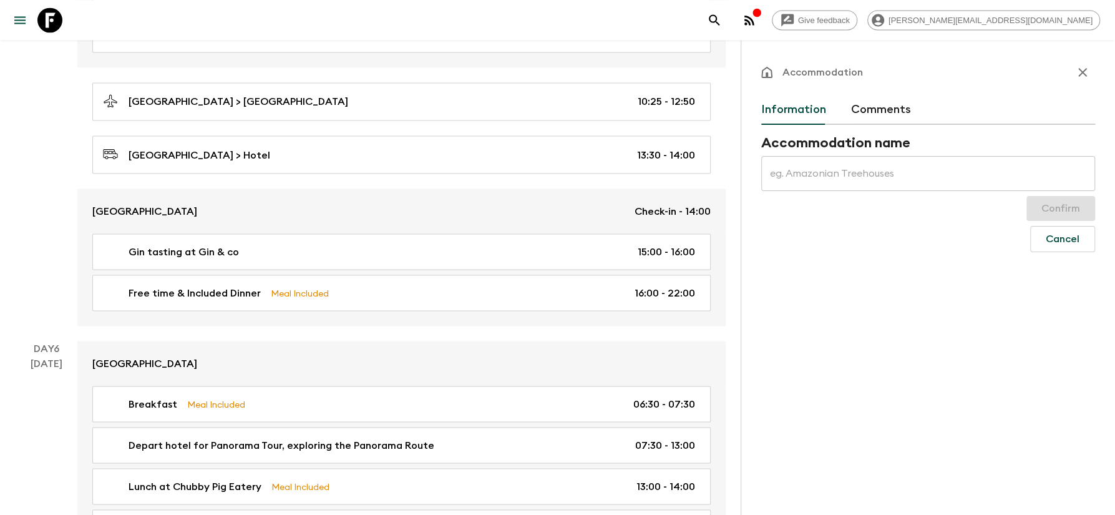
click at [856, 173] on input "text" at bounding box center [928, 173] width 334 height 35
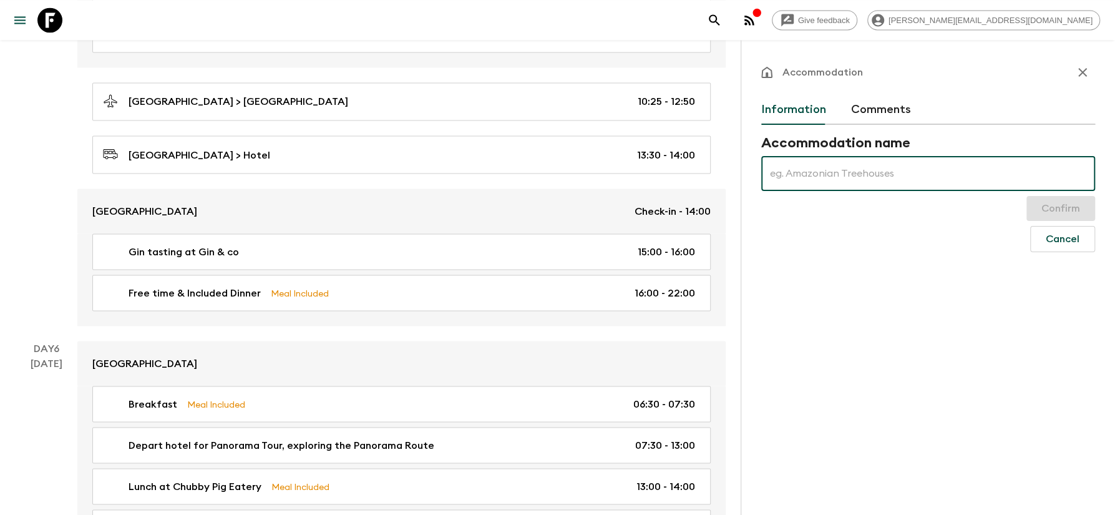
paste input "Perry's Bridge Hollow Boutique"
type input "Perry's Bridge Hollow Boutique"
click at [1082, 204] on button "Confirm" at bounding box center [1061, 208] width 69 height 25
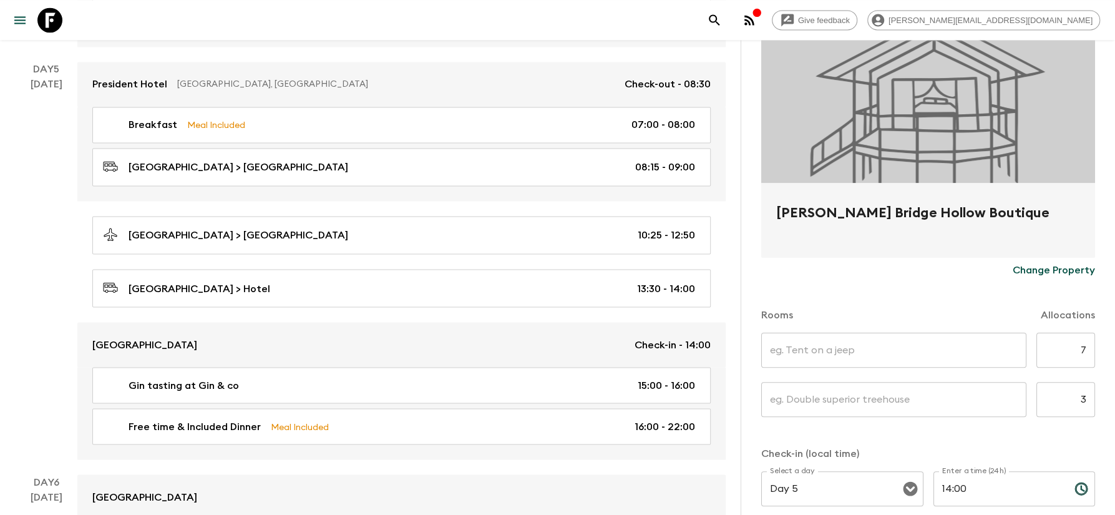
scroll to position [125, 0]
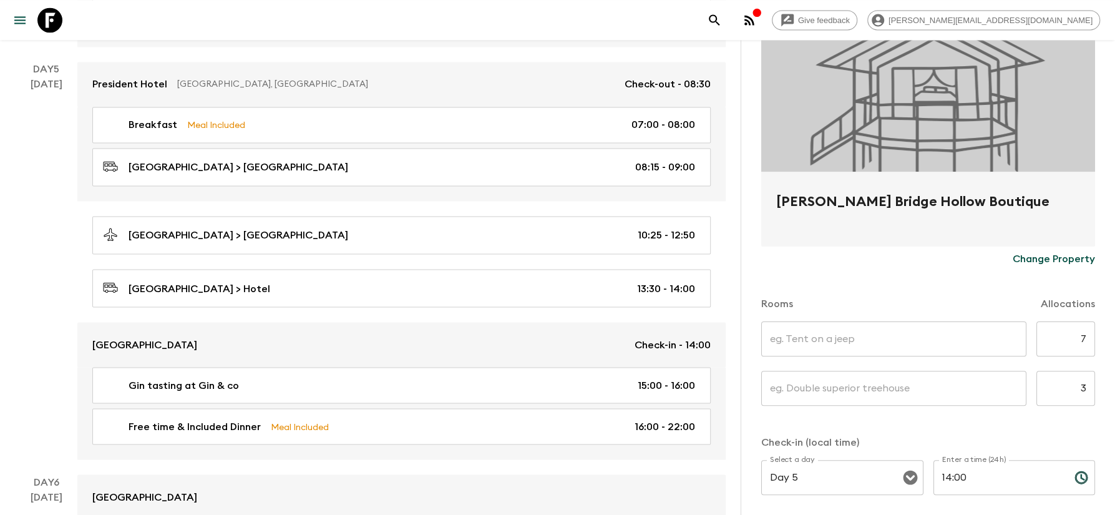
click at [853, 353] on input "text" at bounding box center [893, 338] width 265 height 35
type input "Standard"
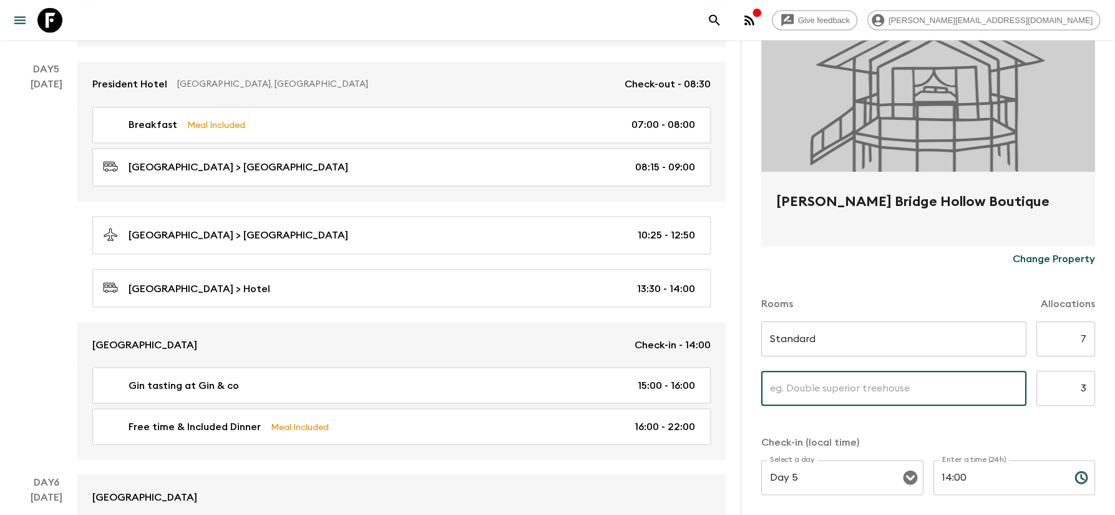
click at [856, 394] on input "text" at bounding box center [893, 388] width 265 height 35
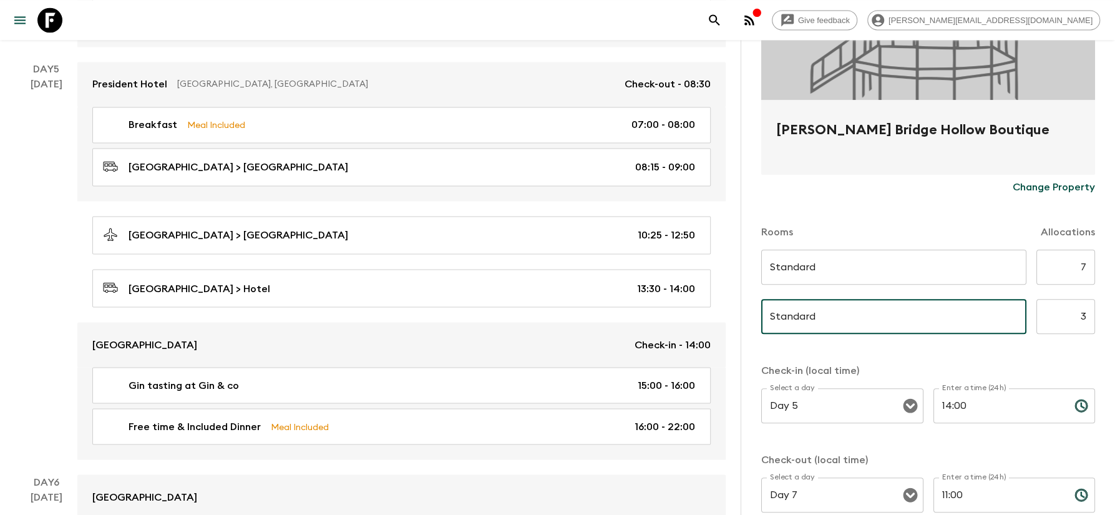
scroll to position [277, 0]
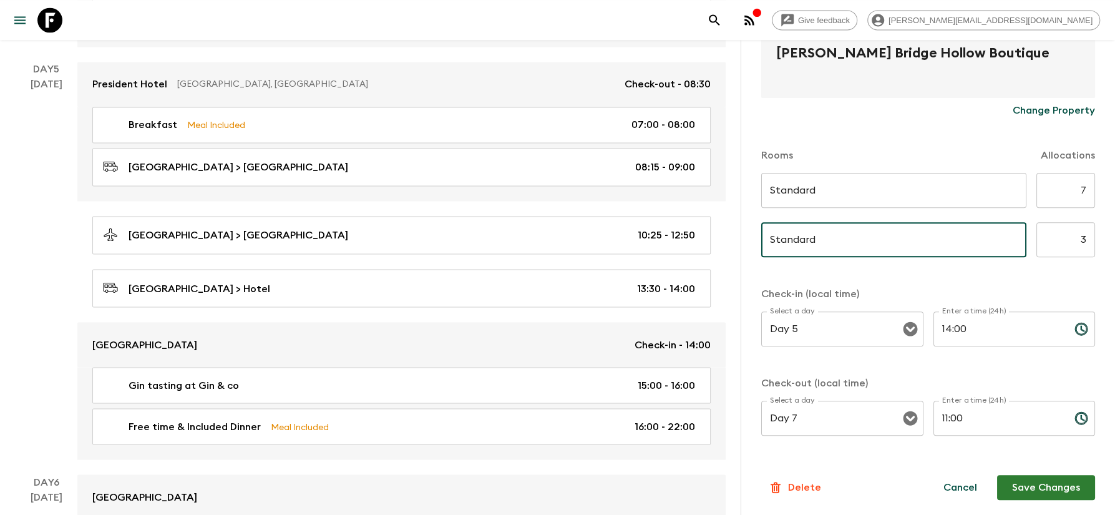
type input "Standard"
click at [1031, 499] on button "Save Changes" at bounding box center [1046, 487] width 98 height 25
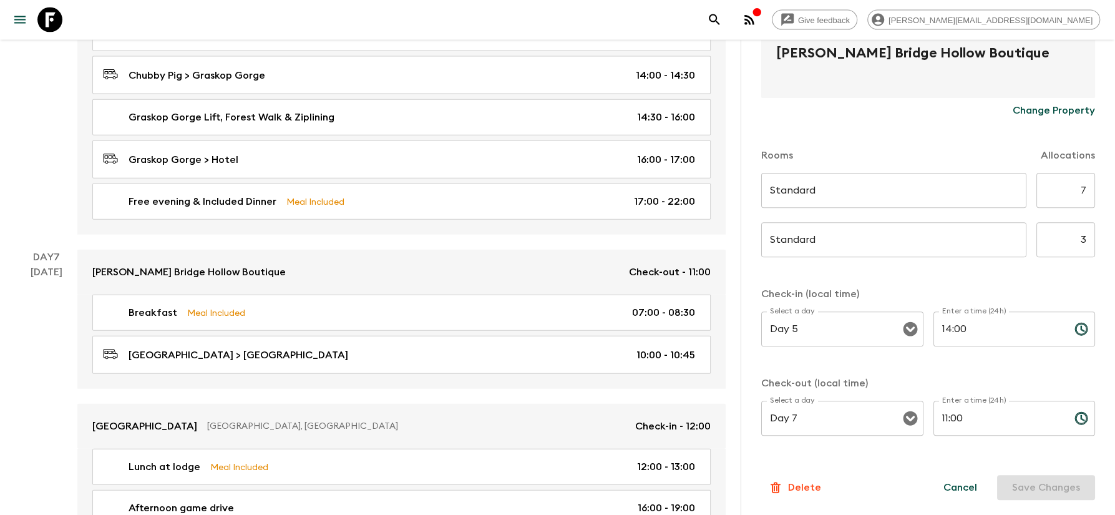
scroll to position [2007, 0]
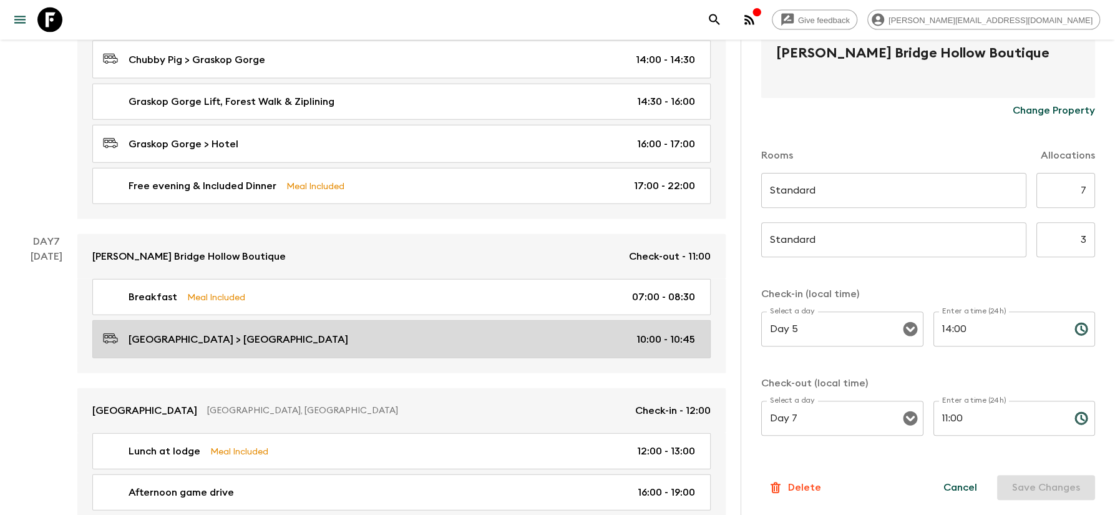
click at [226, 347] on p "Perrys Bridge Hollow > Mdluli Safari Lodge" at bounding box center [239, 339] width 220 height 15
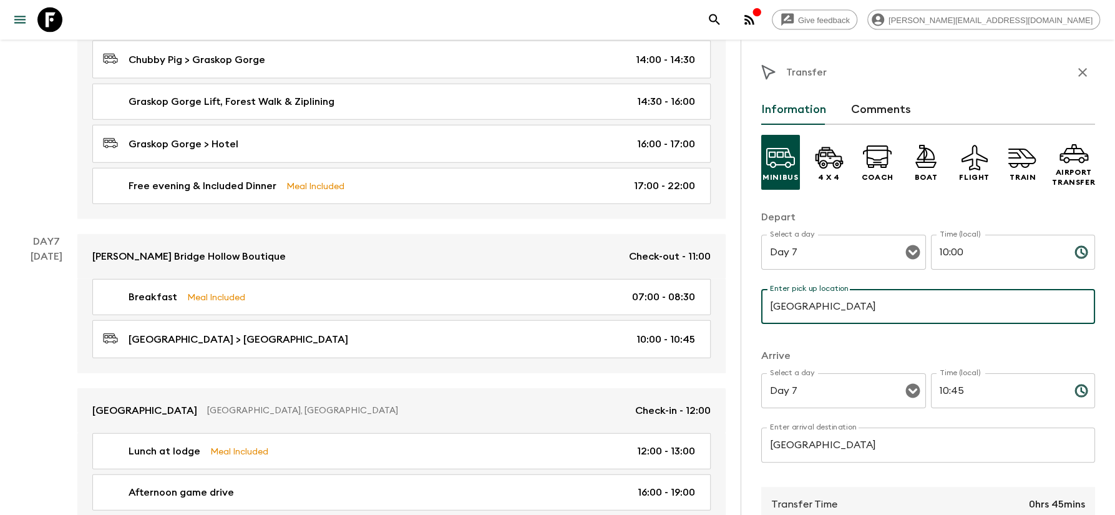
drag, startPoint x: 891, startPoint y: 308, endPoint x: 655, endPoint y: 290, distance: 236.6
click at [761, 290] on input "Perrys Bridge Hollow" at bounding box center [928, 306] width 334 height 35
drag, startPoint x: 908, startPoint y: 300, endPoint x: 740, endPoint y: 299, distance: 167.9
click at [761, 299] on input "Perrys Bridge Hollow" at bounding box center [928, 306] width 334 height 35
paste input "'s Bridge Hollow Boutique"
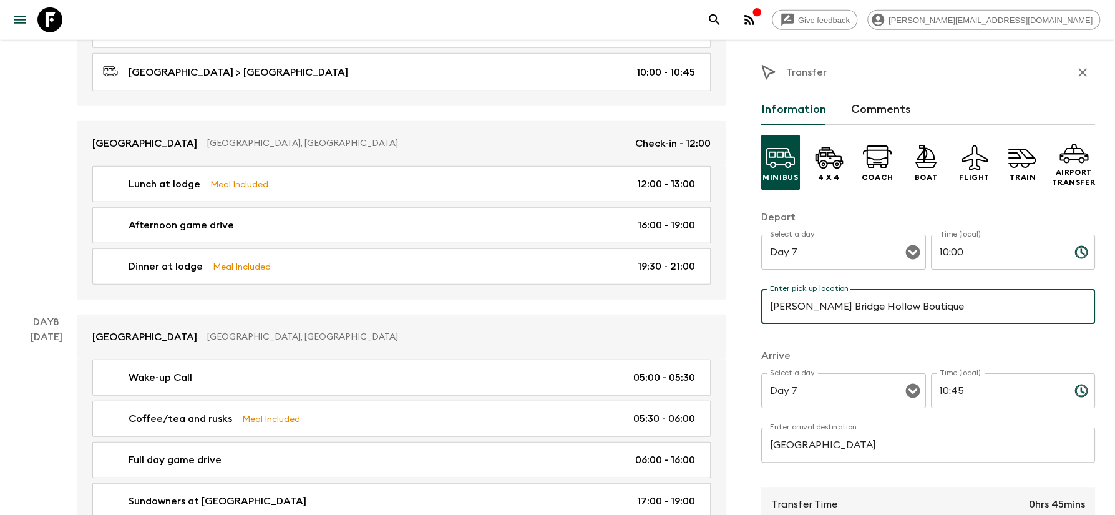
scroll to position [208, 0]
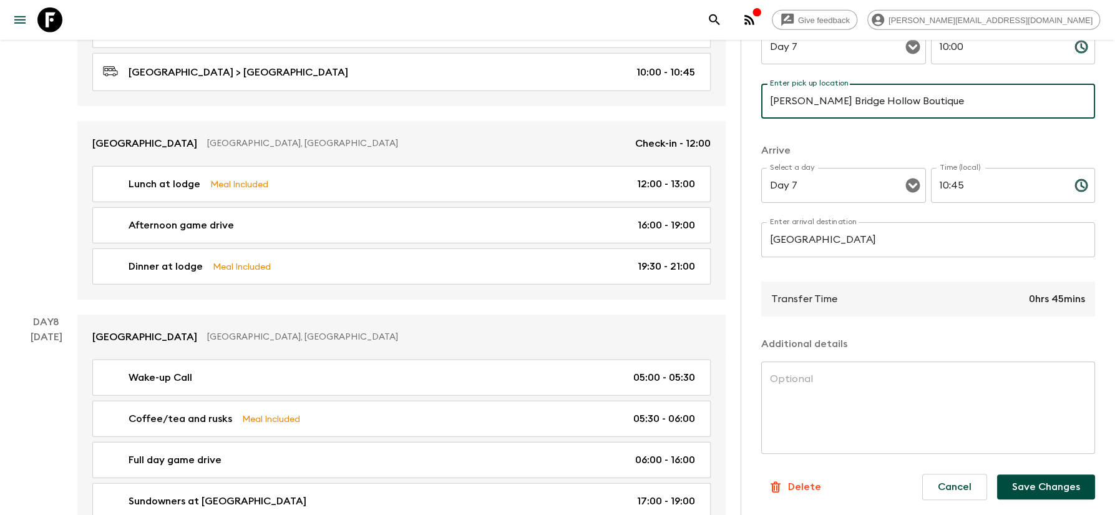
type input "Perry's Bridge Hollow Boutique"
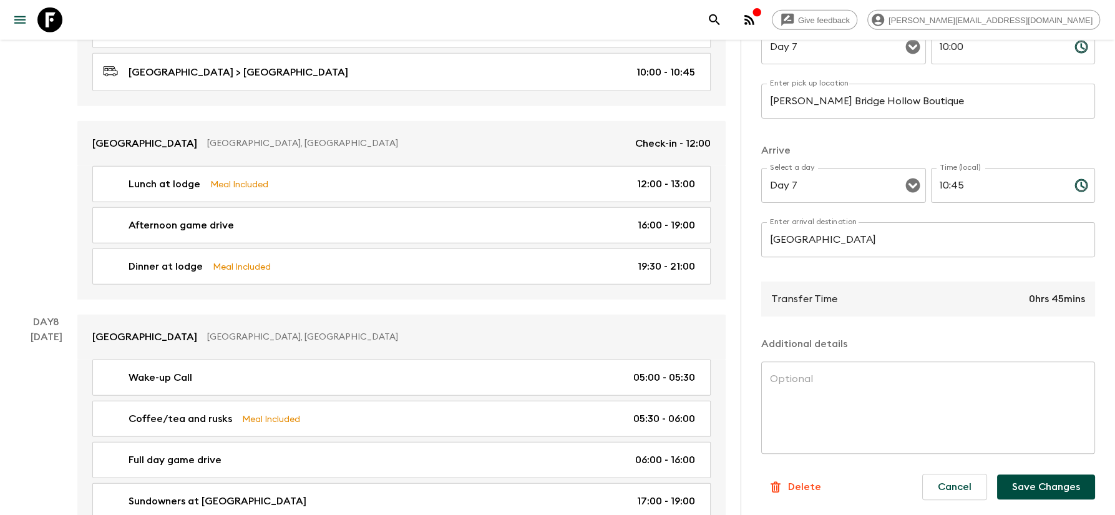
drag, startPoint x: 1037, startPoint y: 483, endPoint x: 889, endPoint y: 261, distance: 266.4
click at [889, 261] on div "Minibus 4 x 4 Coach Boat Flight Train Airport Transfer Depart Select a day Day …" at bounding box center [928, 226] width 334 height 615
click at [1053, 298] on p "0hrs 45mins" at bounding box center [1057, 298] width 56 height 15
click at [911, 297] on div "Transfer Time 0hrs 45mins" at bounding box center [928, 298] width 334 height 35
click at [1092, 298] on div "Transfer Time 0hrs 45mins" at bounding box center [928, 298] width 334 height 35
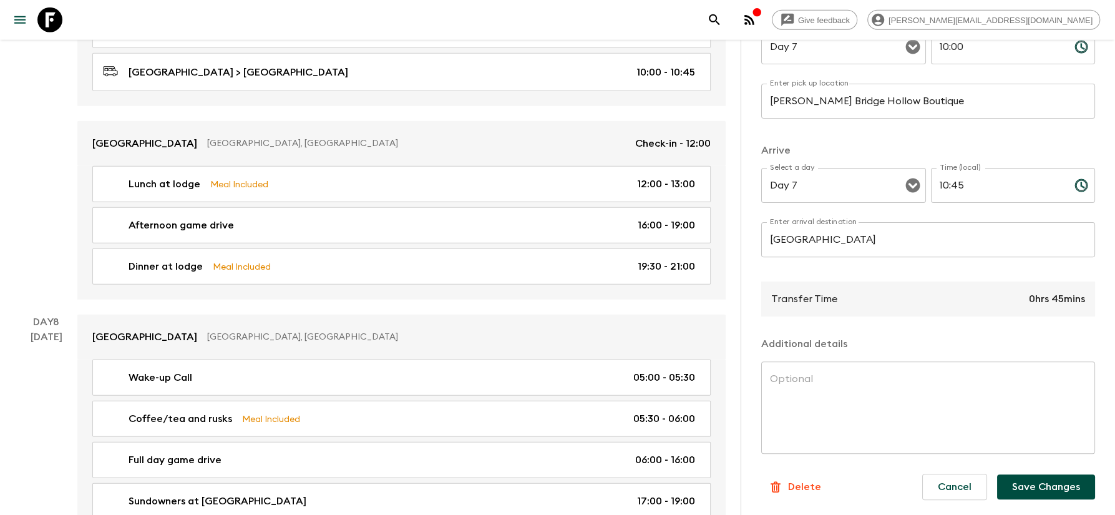
click at [1065, 298] on p "0hrs 45mins" at bounding box center [1057, 298] width 56 height 15
click at [1062, 298] on p "0hrs 45mins" at bounding box center [1057, 298] width 56 height 15
click at [912, 300] on div "Transfer Time 0hrs 45mins" at bounding box center [928, 298] width 334 height 35
click at [1045, 497] on button "Save Changes" at bounding box center [1046, 486] width 98 height 25
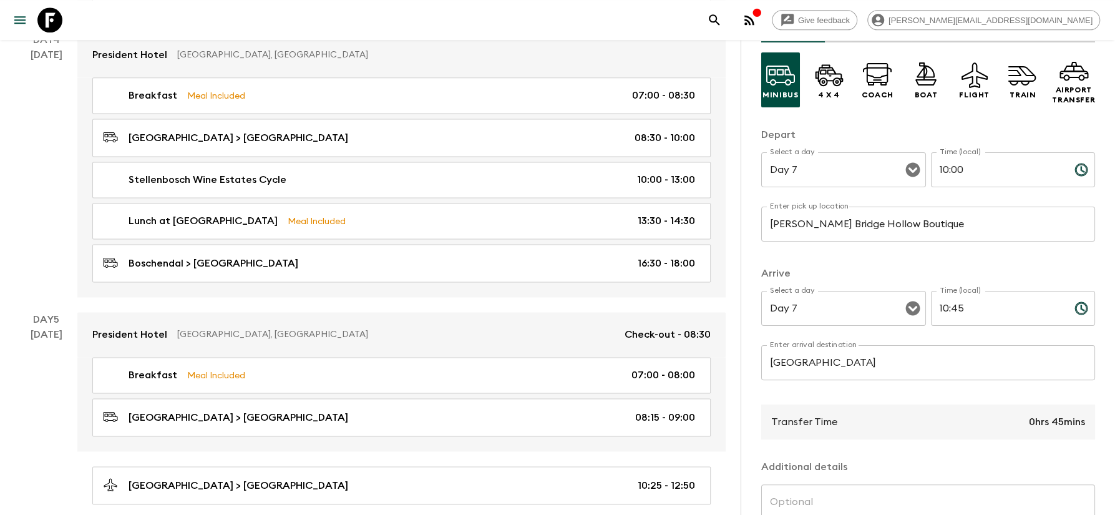
scroll to position [1137, 0]
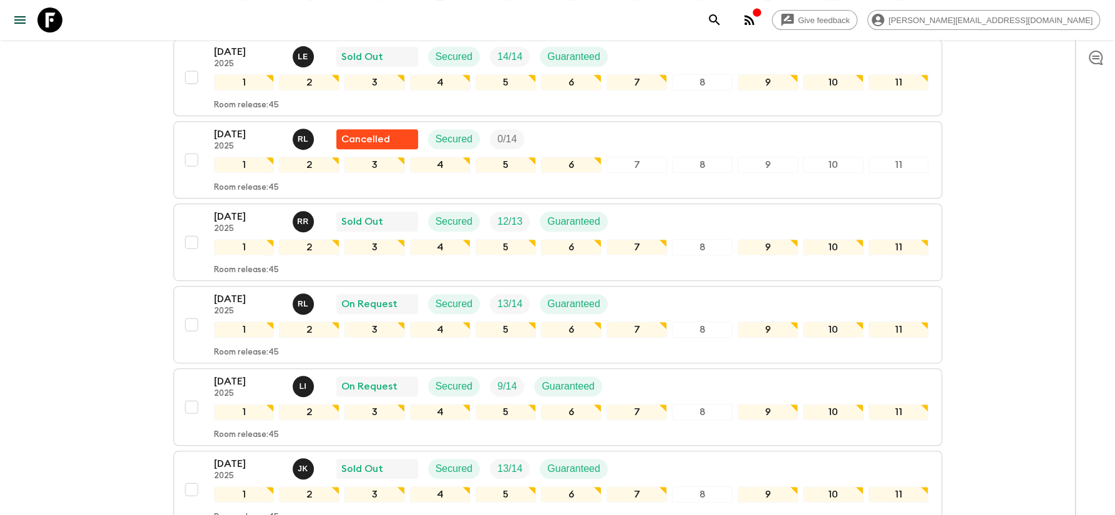
scroll to position [335, 0]
